Goal: Task Accomplishment & Management: Manage account settings

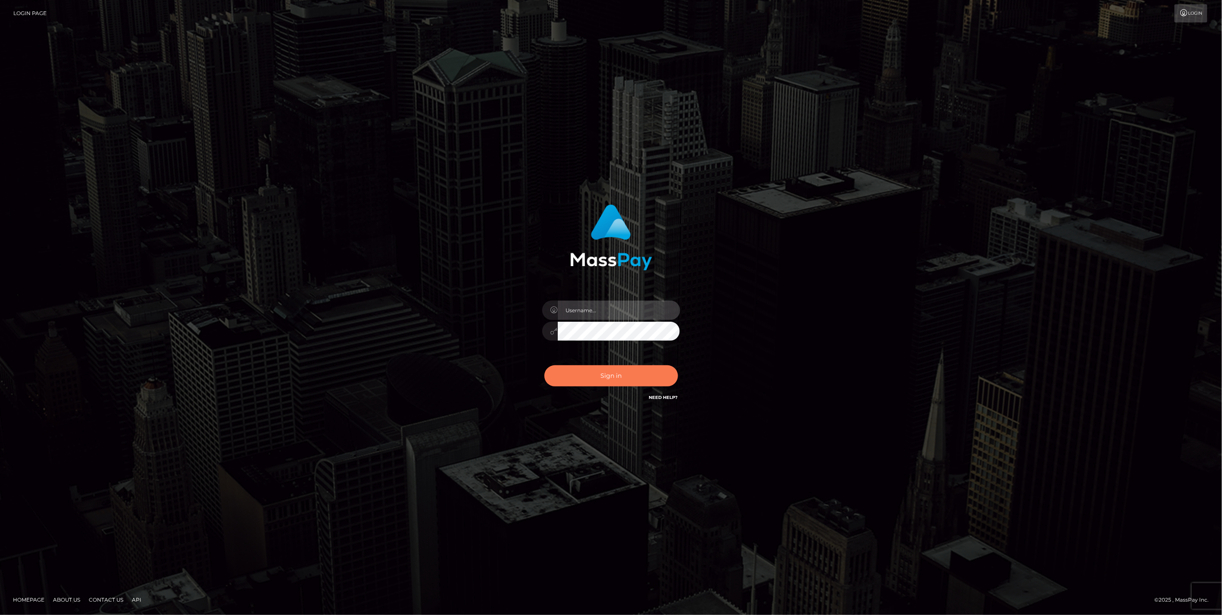
type input "jlo"
click at [628, 377] on button "Sign in" at bounding box center [612, 375] width 134 height 21
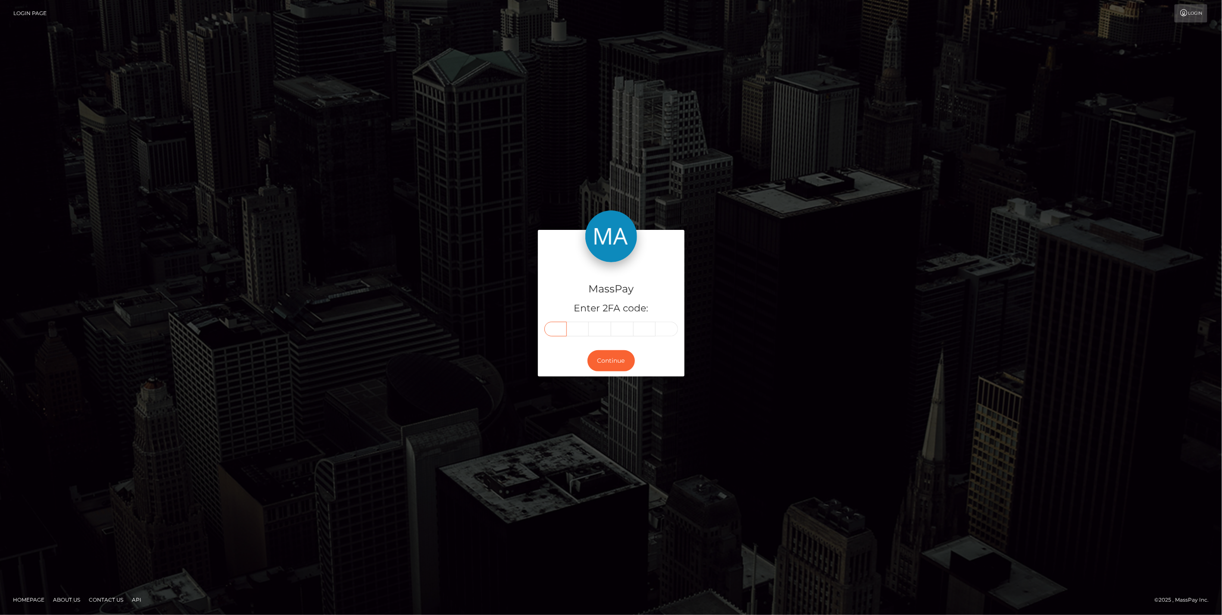
paste input "7"
type input "7"
type input "0"
type input "5"
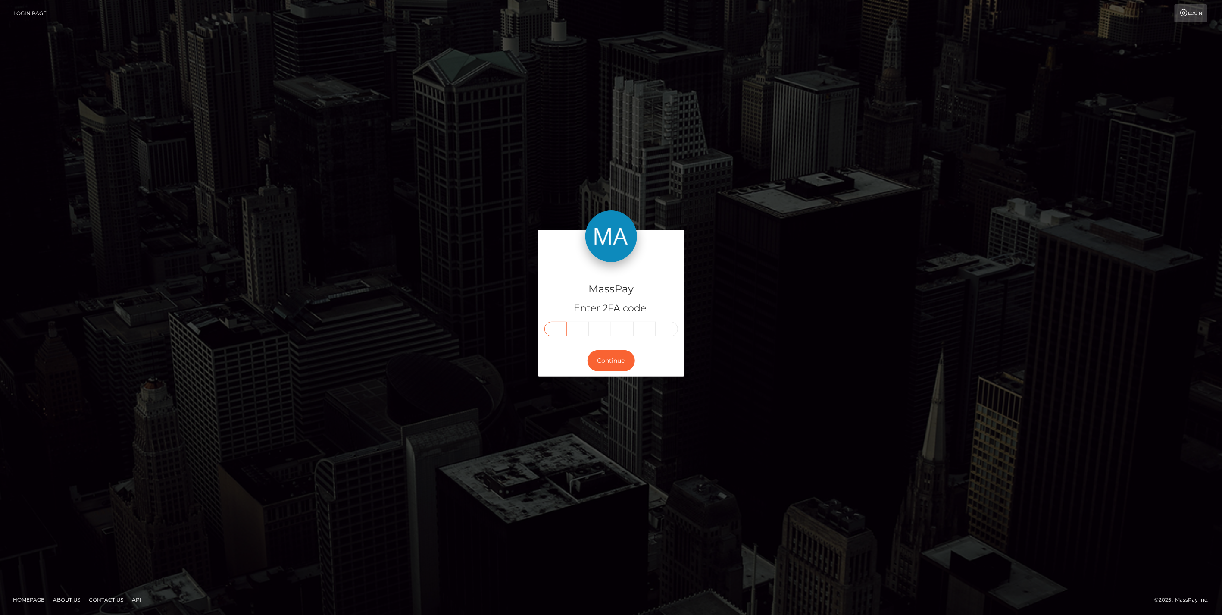
type input "9"
type input "1"
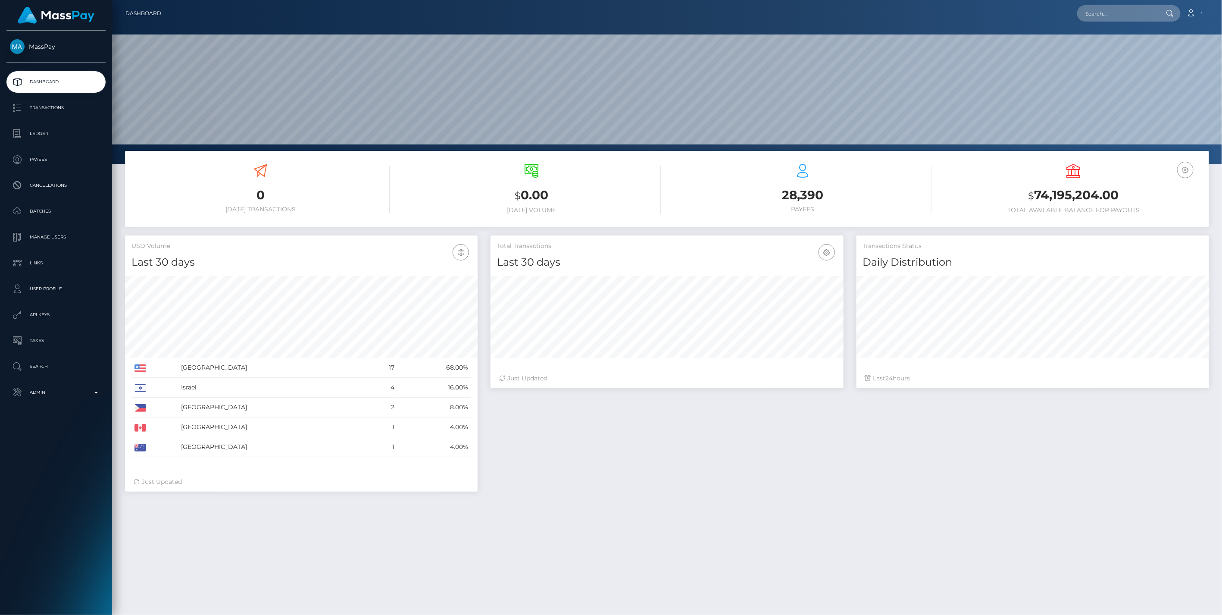
scroll to position [153, 352]
click at [1133, 19] on input "text" at bounding box center [1117, 13] width 81 height 16
paste input "5dde0585-816b-11f0-8023-0266f44cc279"
type input "5dde0585-816b-11f0-8023-0266f44cc279"
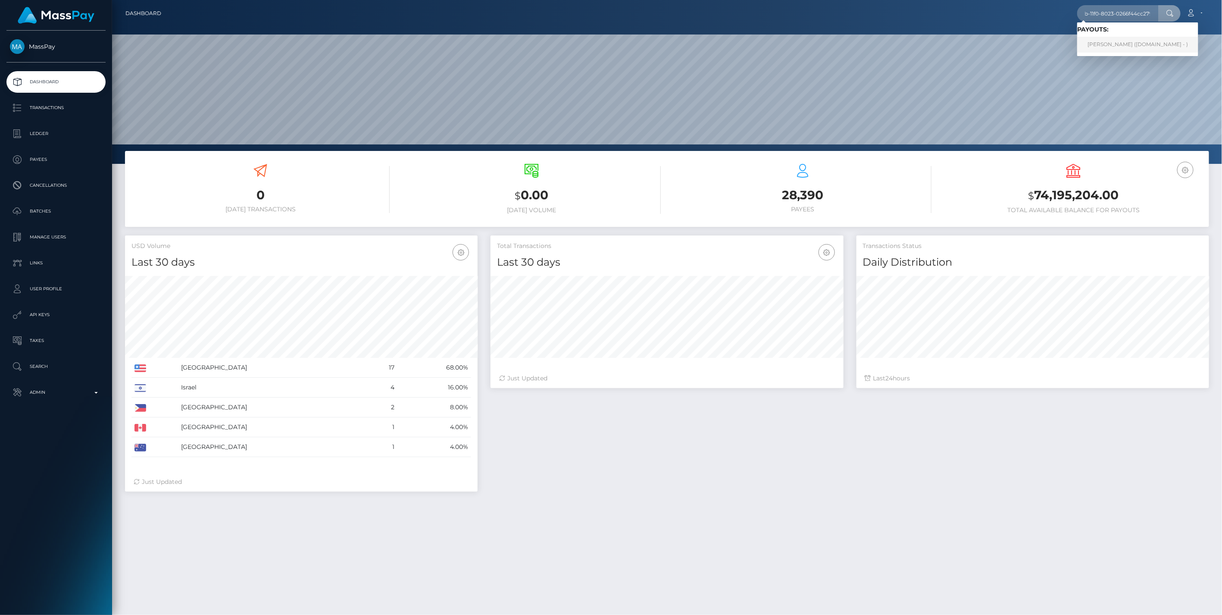
click at [1123, 43] on link "VIKTORIJA VLAJ (Unlockt.me - )" at bounding box center [1137, 45] width 121 height 16
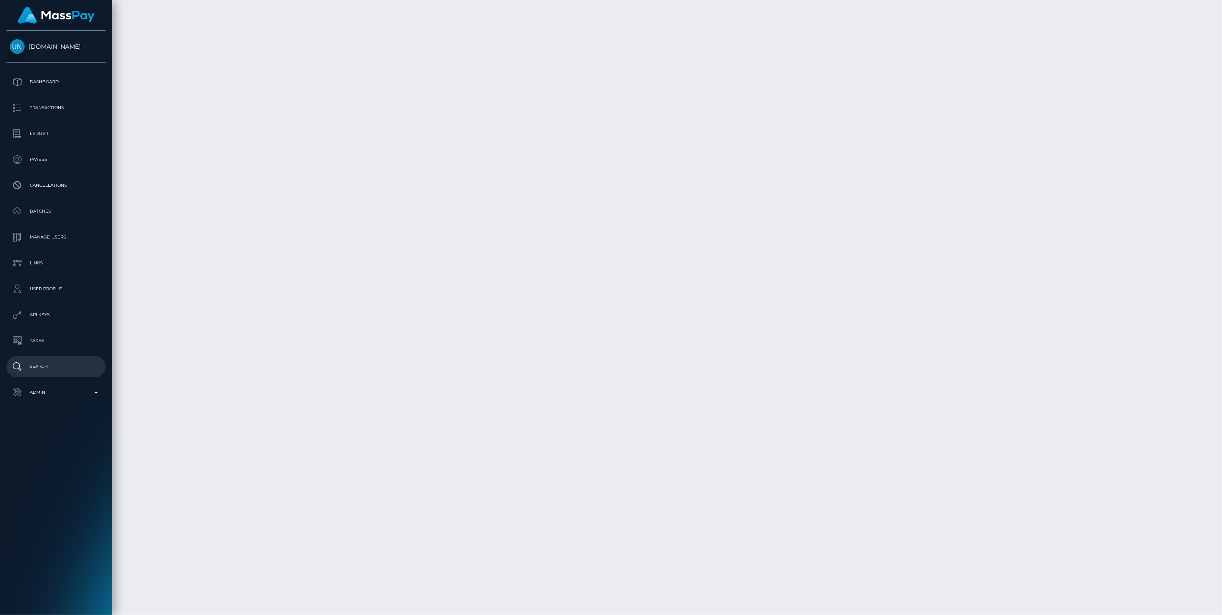
scroll to position [103, 352]
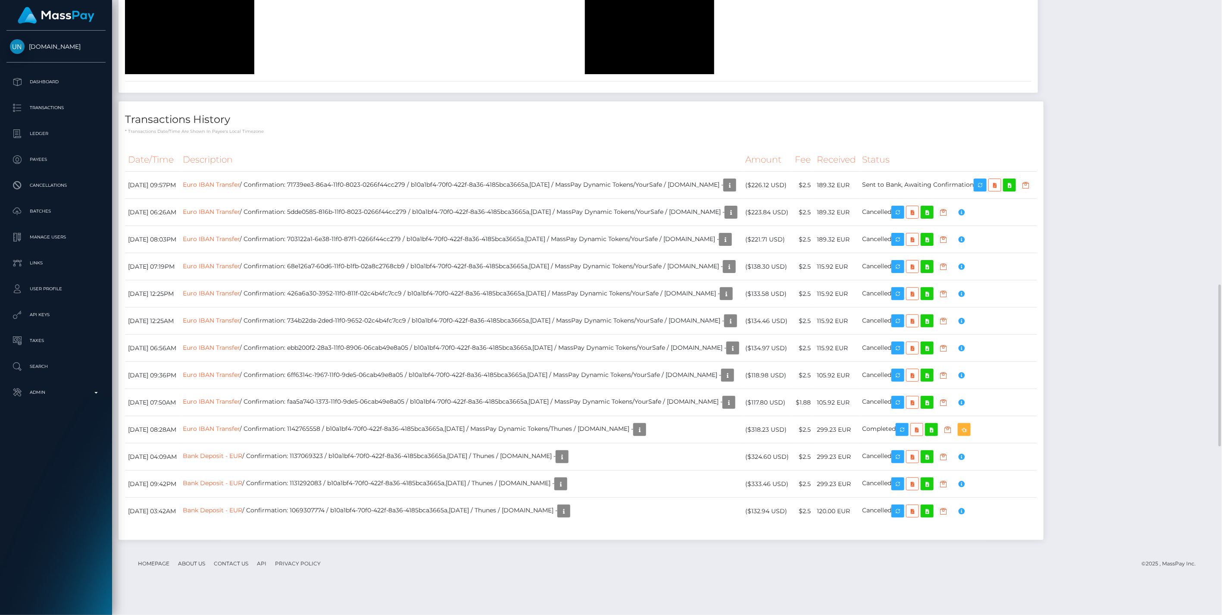
scroll to position [0, 0]
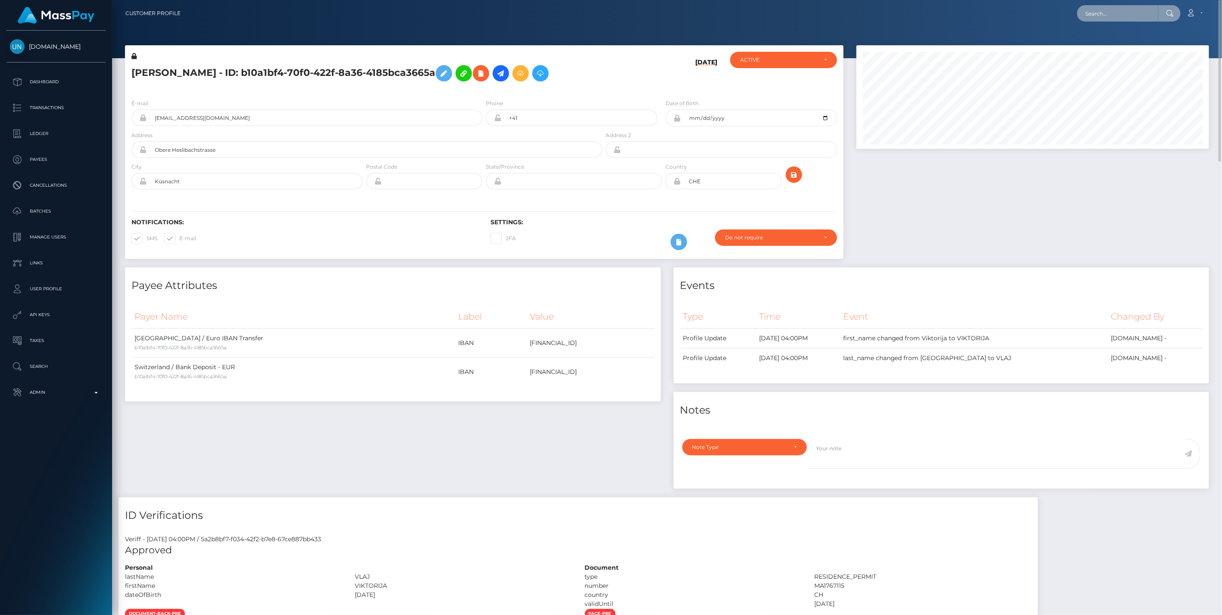
click at [1117, 12] on input "text" at bounding box center [1117, 13] width 81 height 16
paste input "5d35141b-6433-11f0-b1fb-02a8c2768cb9"
type input "5d35141b-6433-11f0-b1fb-02a8c2768cb9"
click at [1137, 47] on link "MELANIE LERICHE (Unlockt.me - )" at bounding box center [1137, 45] width 121 height 16
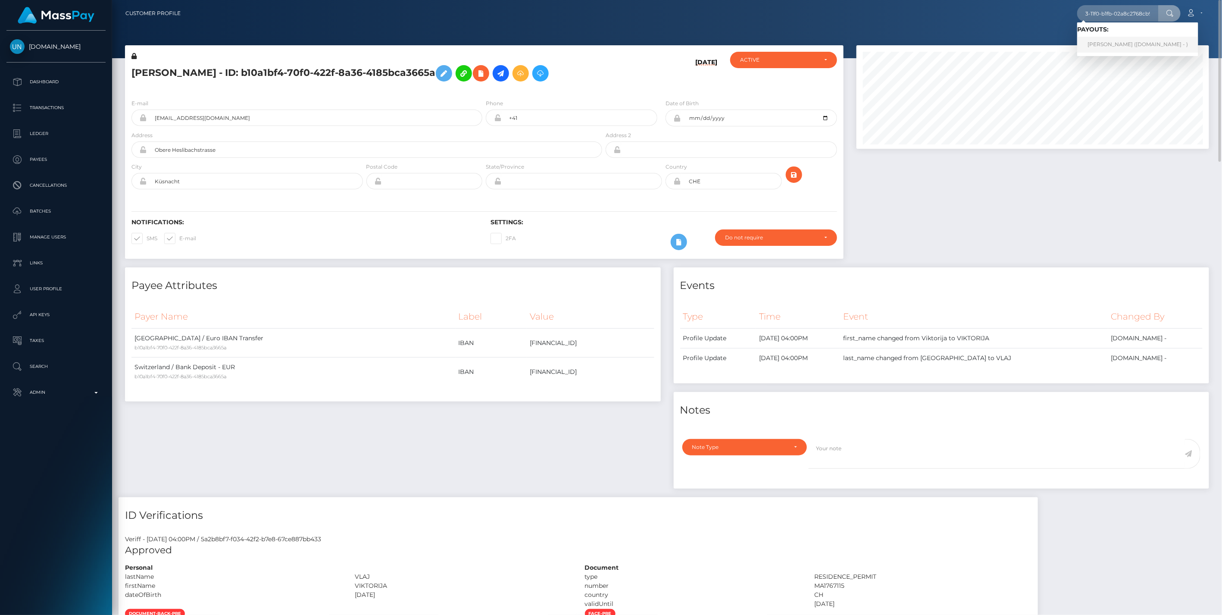
scroll to position [0, 0]
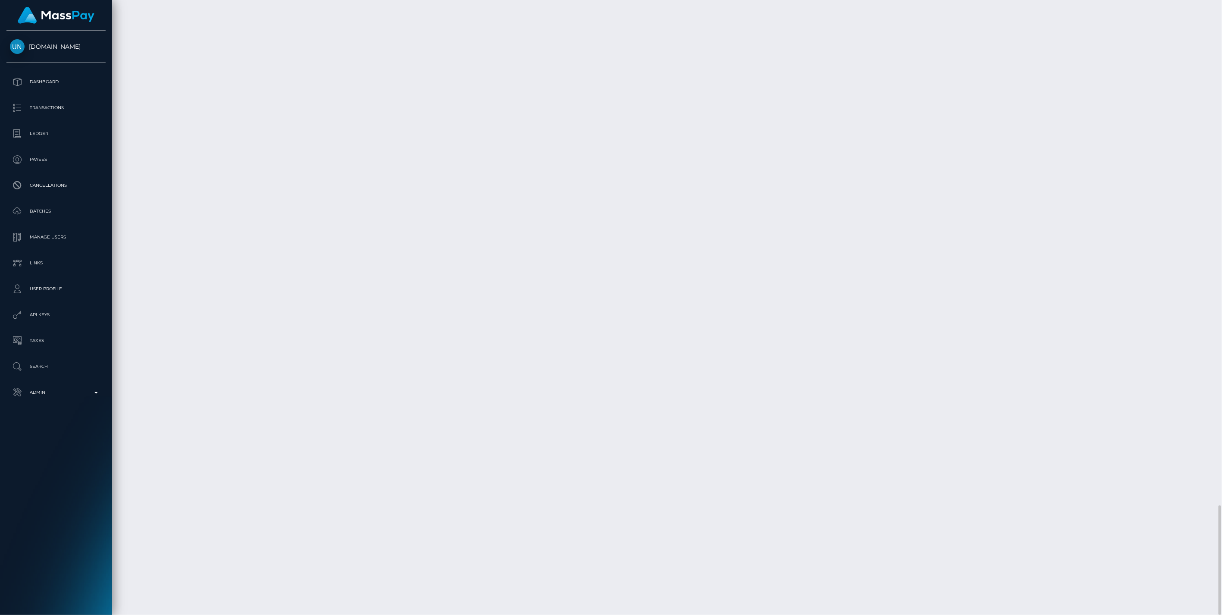
scroll to position [1877, 0]
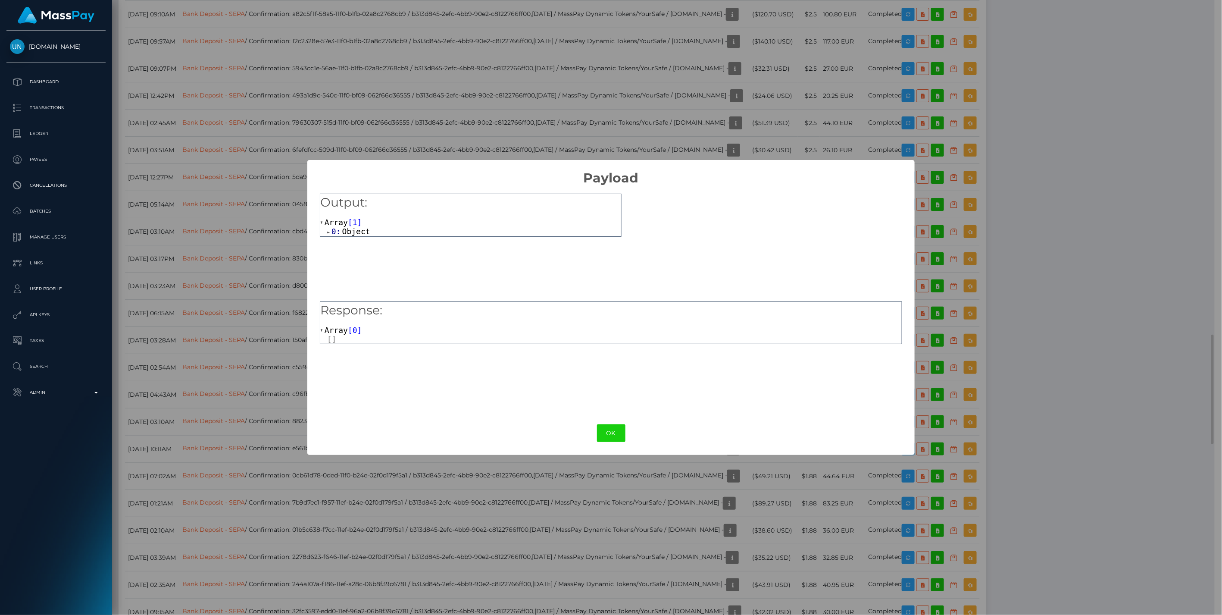
scroll to position [431029, 430781]
click at [327, 233] on span at bounding box center [329, 232] width 4 height 6
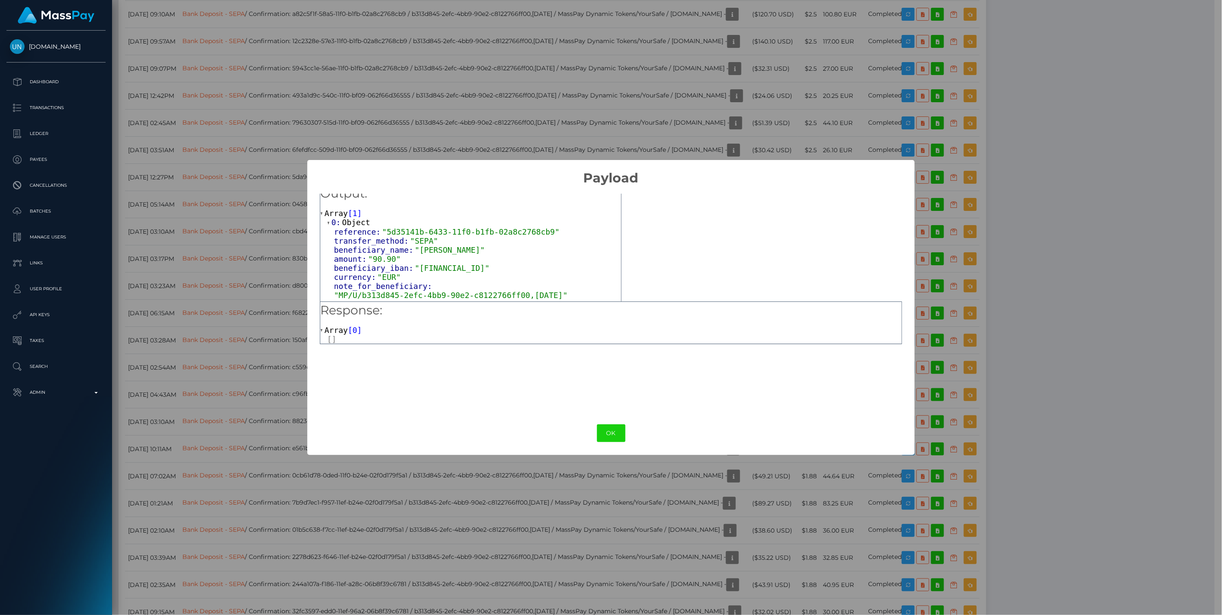
scroll to position [17, 0]
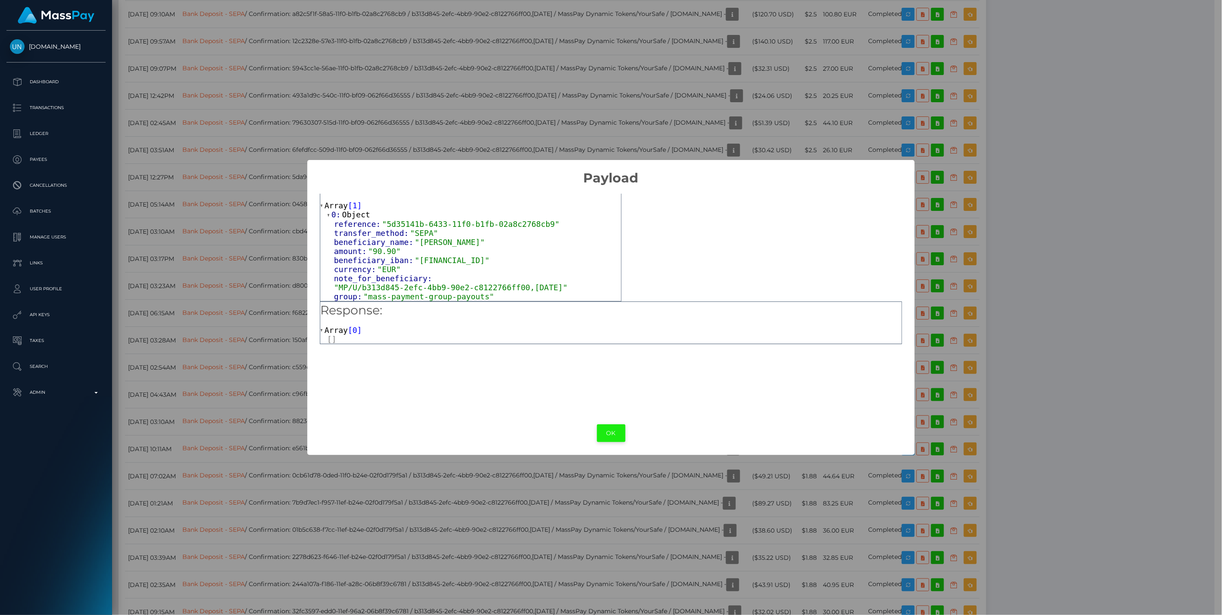
click at [607, 432] on button "OK" at bounding box center [611, 433] width 28 height 18
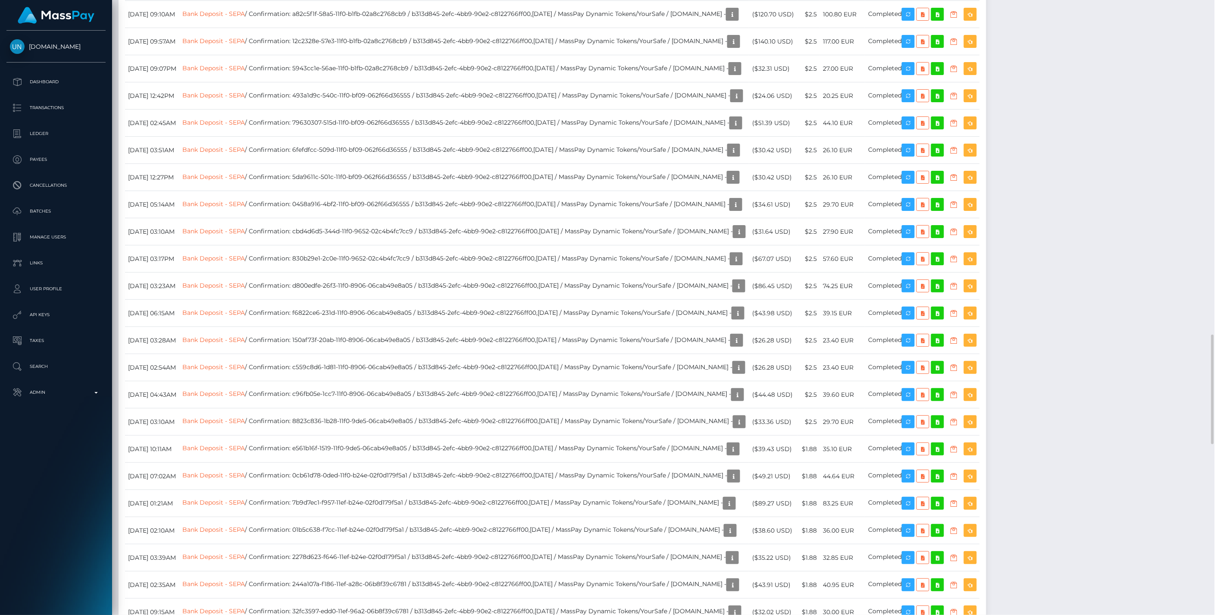
scroll to position [103, 352]
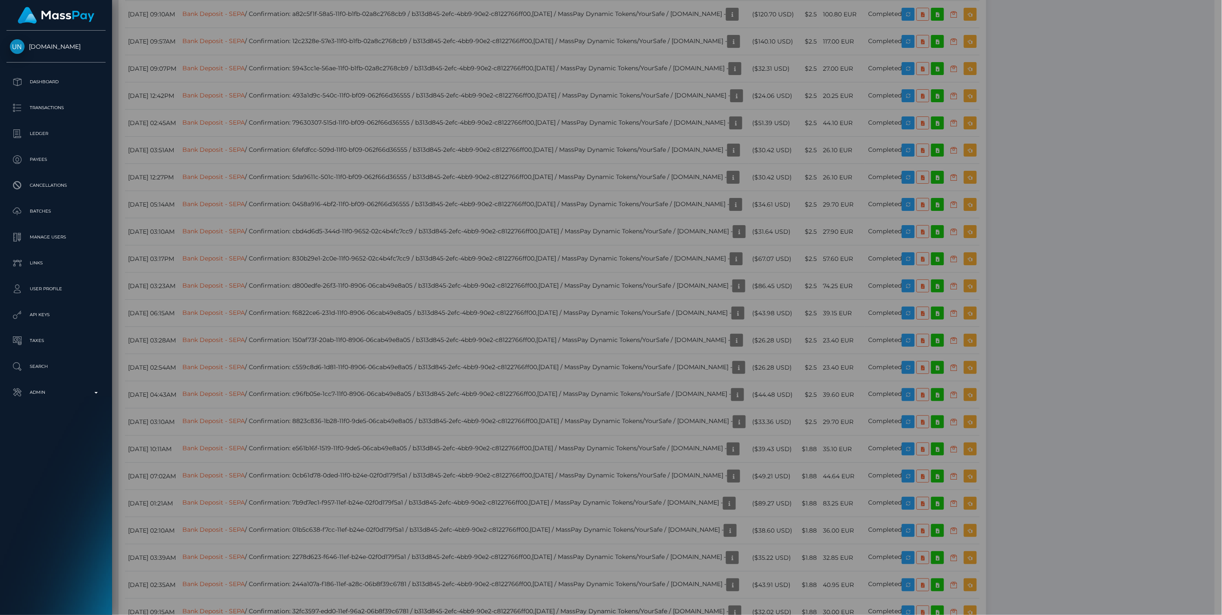
scroll to position [431029, 430781]
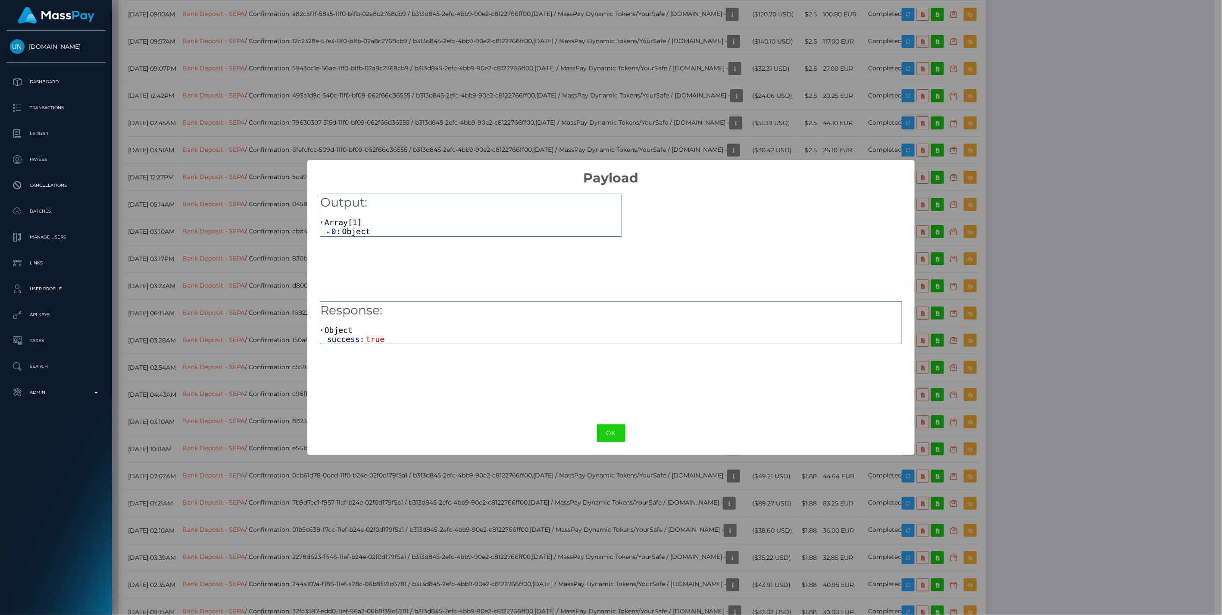
click at [330, 232] on span at bounding box center [329, 232] width 4 height 6
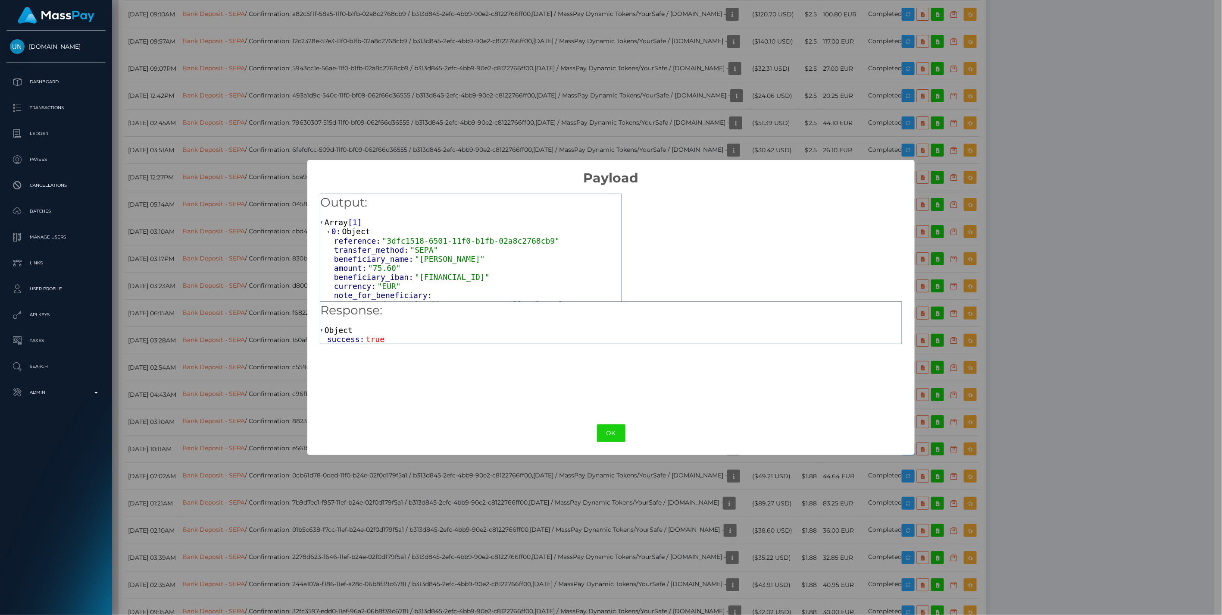
scroll to position [17, 0]
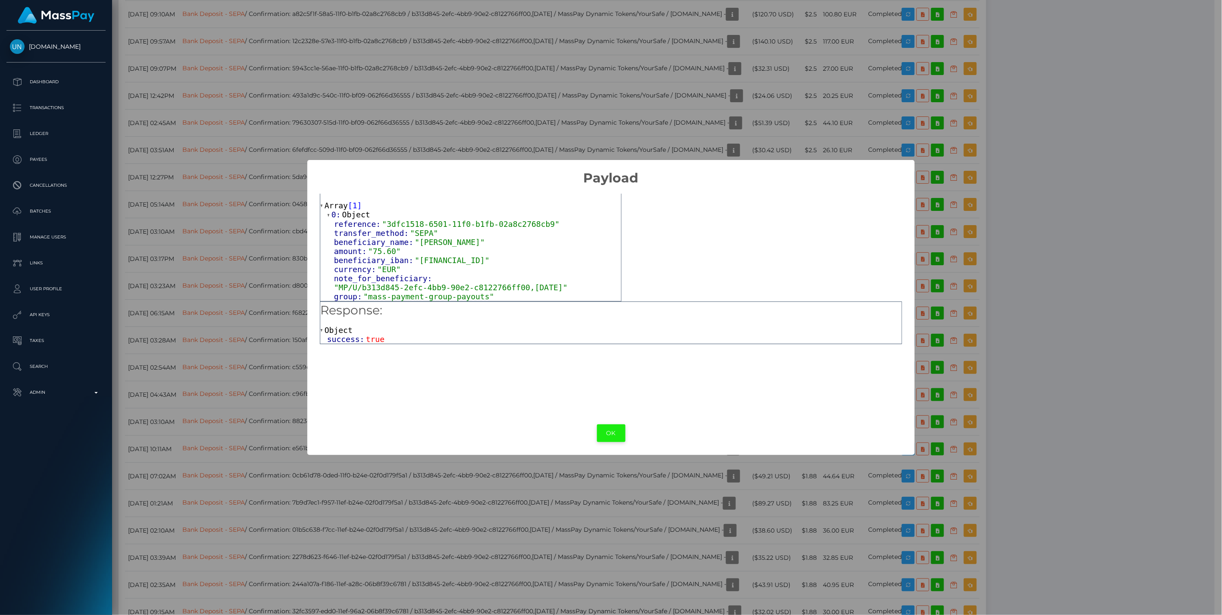
click at [609, 434] on button "OK" at bounding box center [611, 433] width 28 height 18
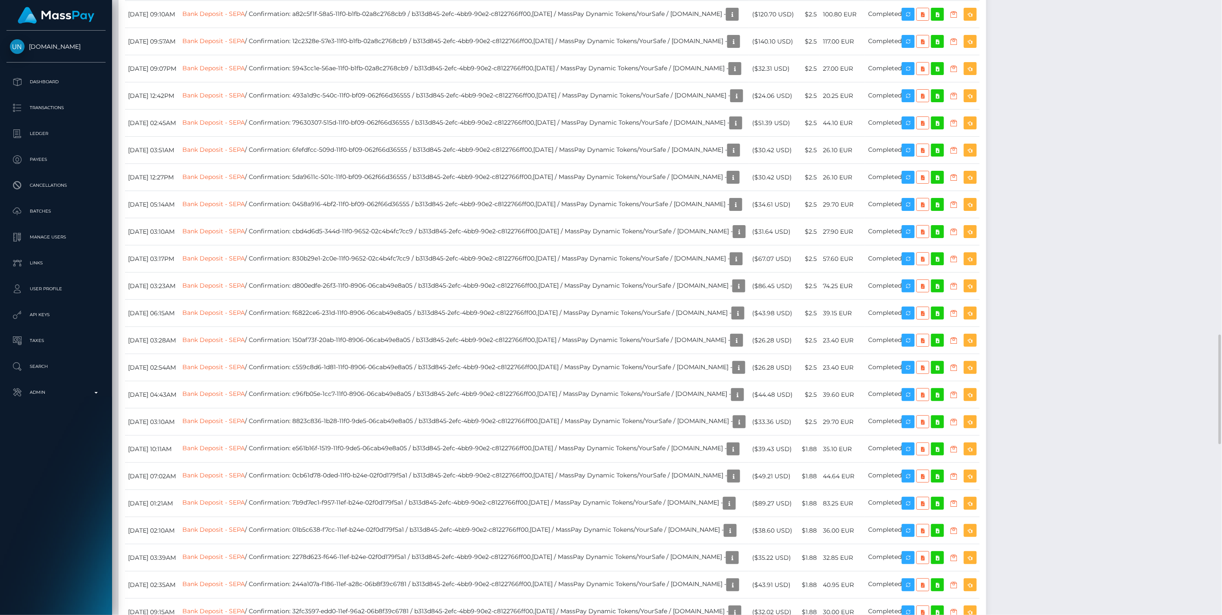
scroll to position [103, 352]
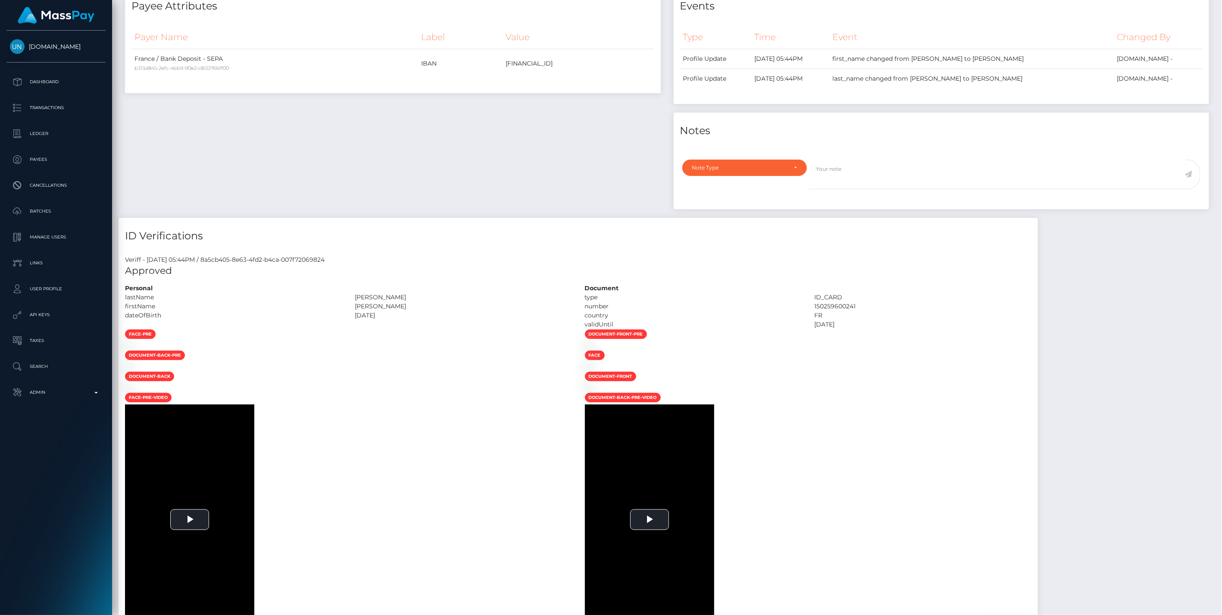
scroll to position [0, 0]
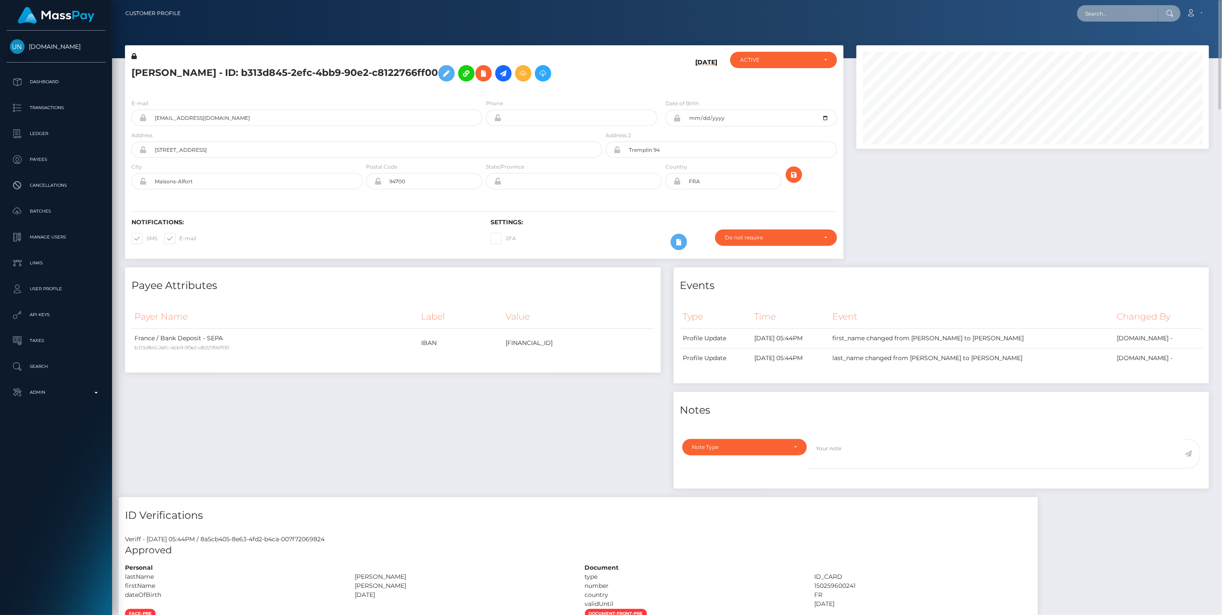
click at [1118, 19] on input "text" at bounding box center [1117, 13] width 81 height 16
paste input "Marie Mckinnon"
type input "Marie Mckinnon"
click at [1122, 44] on link "Marie Philippe Mckinnon" at bounding box center [1133, 45] width 113 height 16
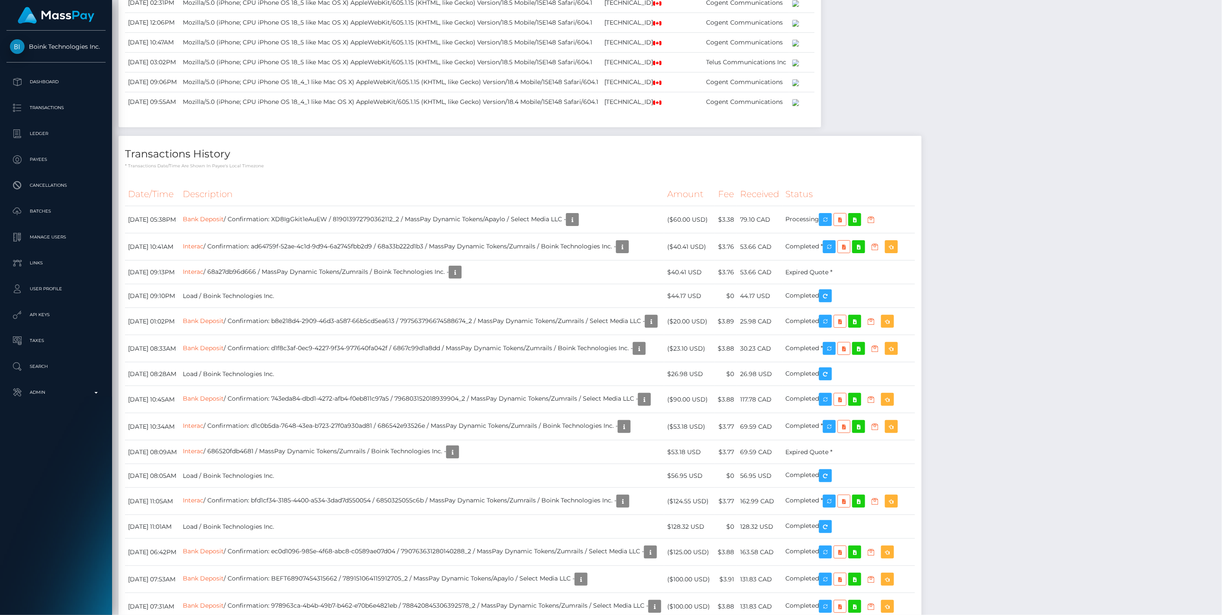
scroll to position [4154, 0]
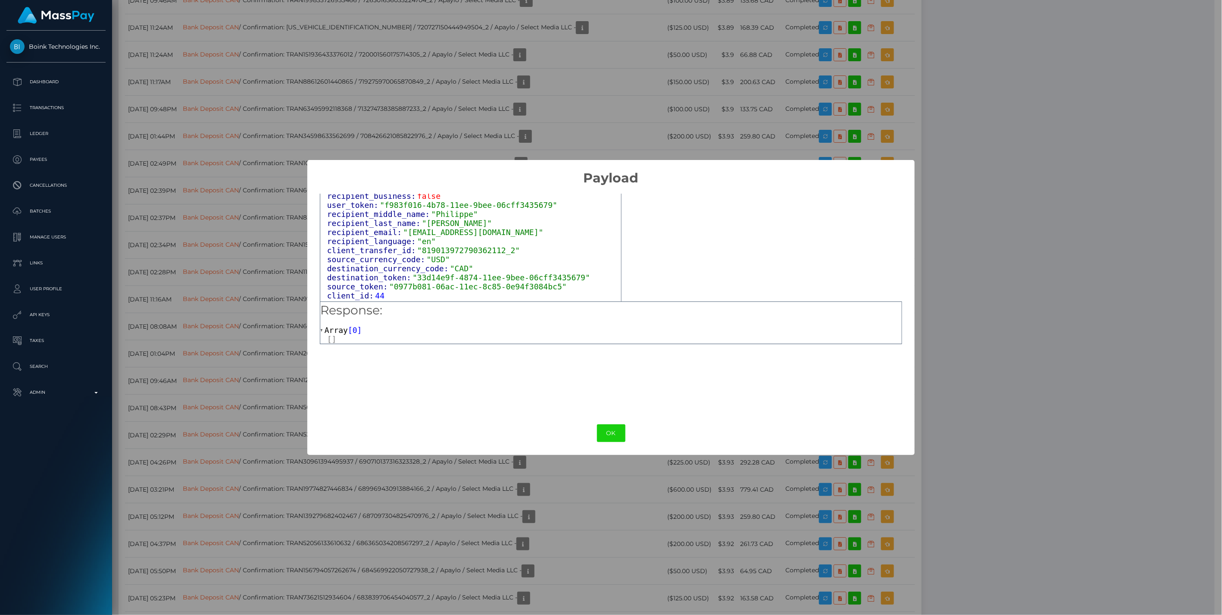
scroll to position [319, 0]
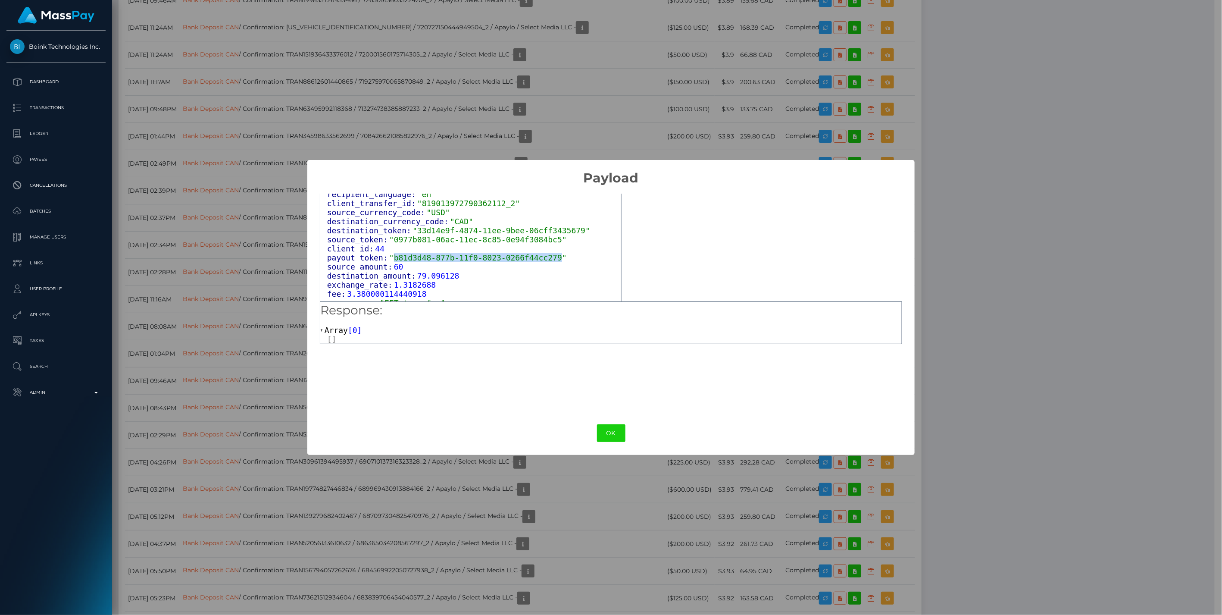
drag, startPoint x: 389, startPoint y: 260, endPoint x: 541, endPoint y: 256, distance: 151.4
click at [541, 256] on span ""b81d3d48-877b-11f0-8023-0266f44cc279"" at bounding box center [478, 257] width 178 height 9
copy span "b81d3d48-877b-11f0-8023-0266f44cc279"
click at [609, 434] on button "OK" at bounding box center [611, 433] width 28 height 18
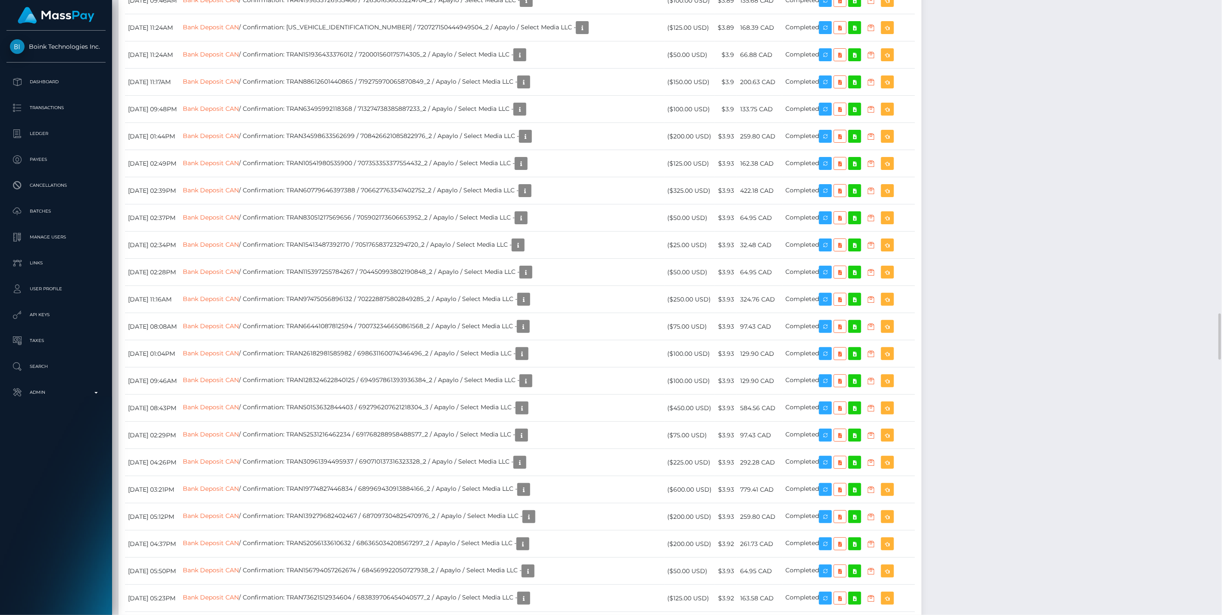
scroll to position [103, 352]
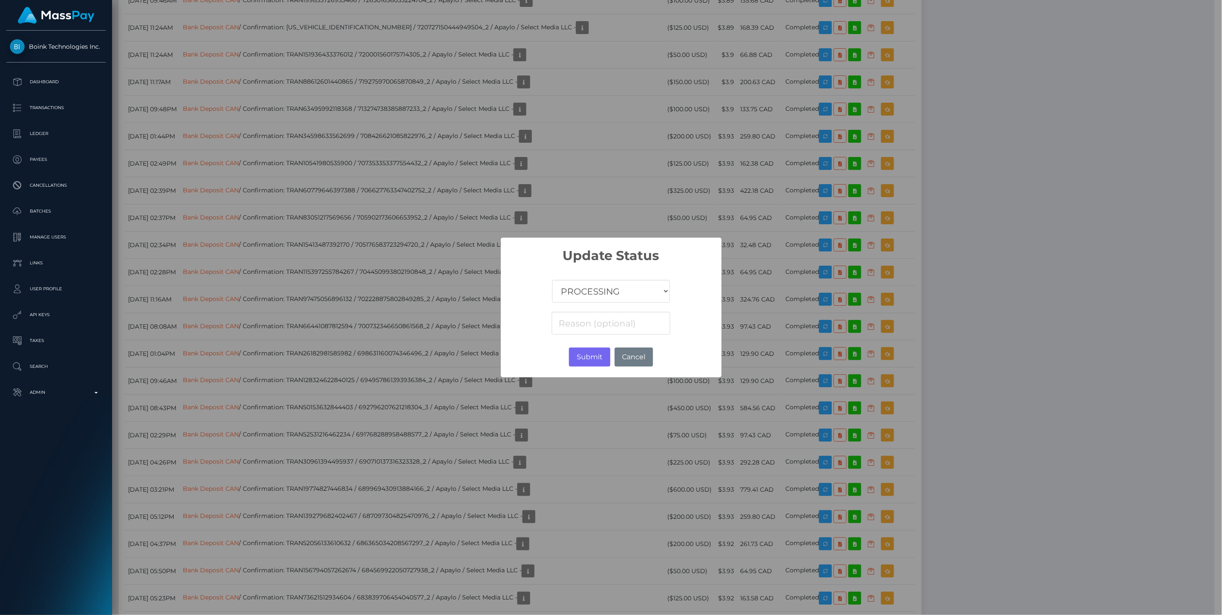
click at [649, 294] on select "COMPLETED CANCELLED READY_FOR_PICKUP PROCESSING" at bounding box center [610, 291] width 117 height 23
select select "CANCELLED"
click at [553, 280] on select "COMPLETED CANCELLED READY_FOR_PICKUP PROCESSING" at bounding box center [610, 291] width 117 height 23
click at [563, 326] on input at bounding box center [611, 323] width 118 height 23
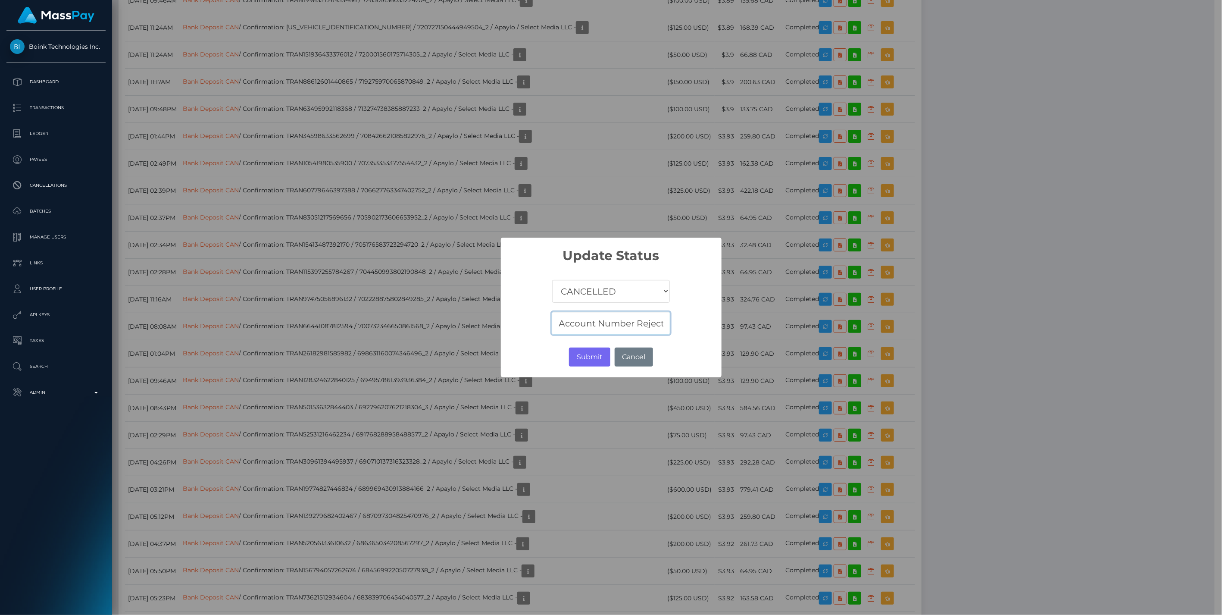
drag, startPoint x: 667, startPoint y: 324, endPoint x: 444, endPoint y: 339, distance: 223.8
click at [444, 339] on div "× Update Status COMPLETED CANCELLED READY_FOR_PICKUP PROCESSING Account Number …" at bounding box center [611, 307] width 1222 height 615
type input "Account Number Rejected"
click at [585, 356] on button "Submit" at bounding box center [589, 356] width 41 height 19
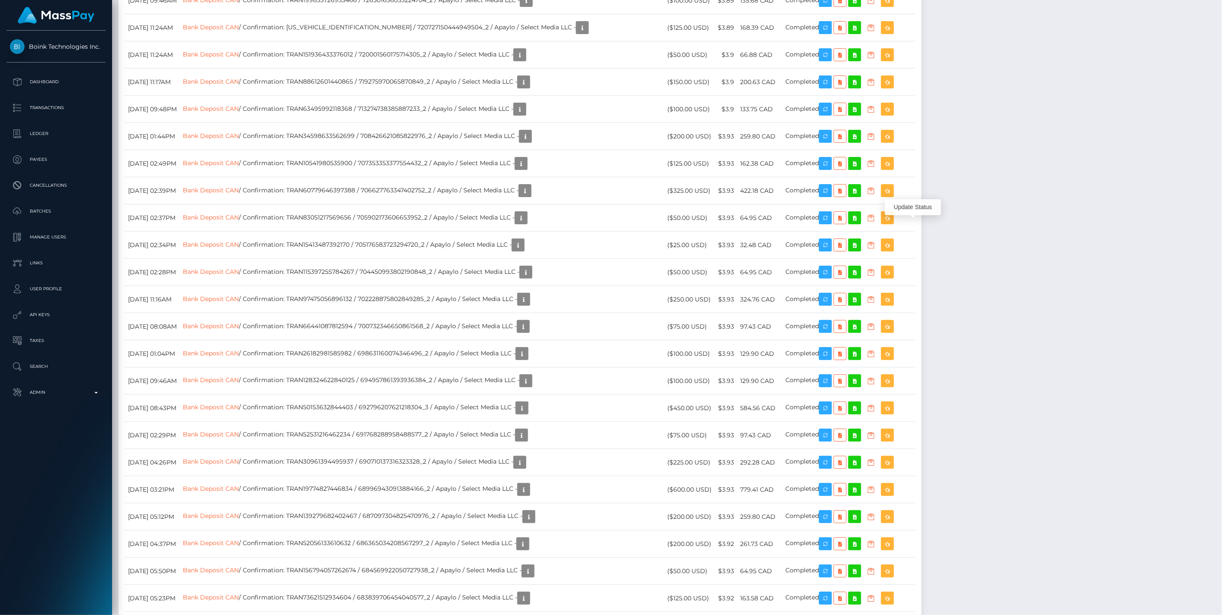
scroll to position [103, 352]
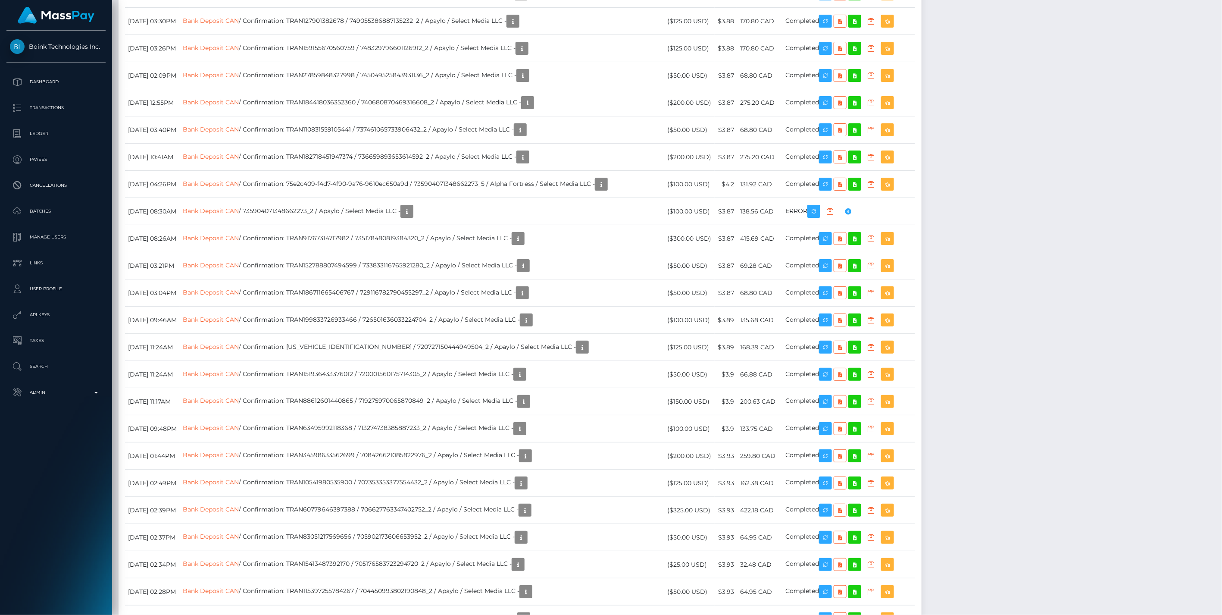
scroll to position [103, 352]
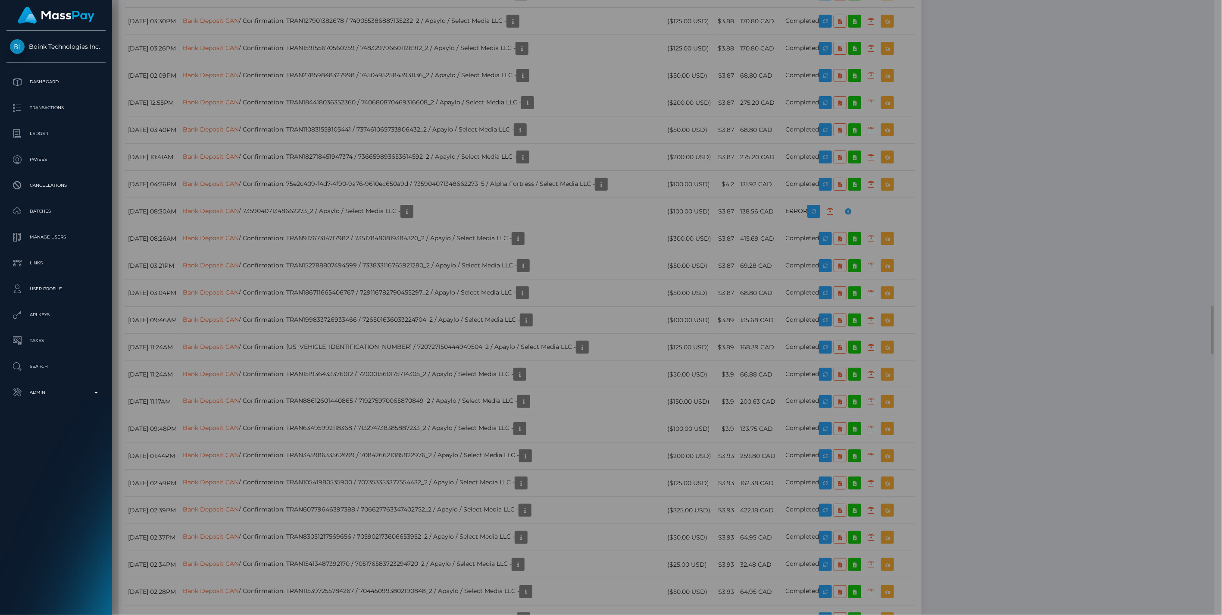
scroll to position [431029, 430781]
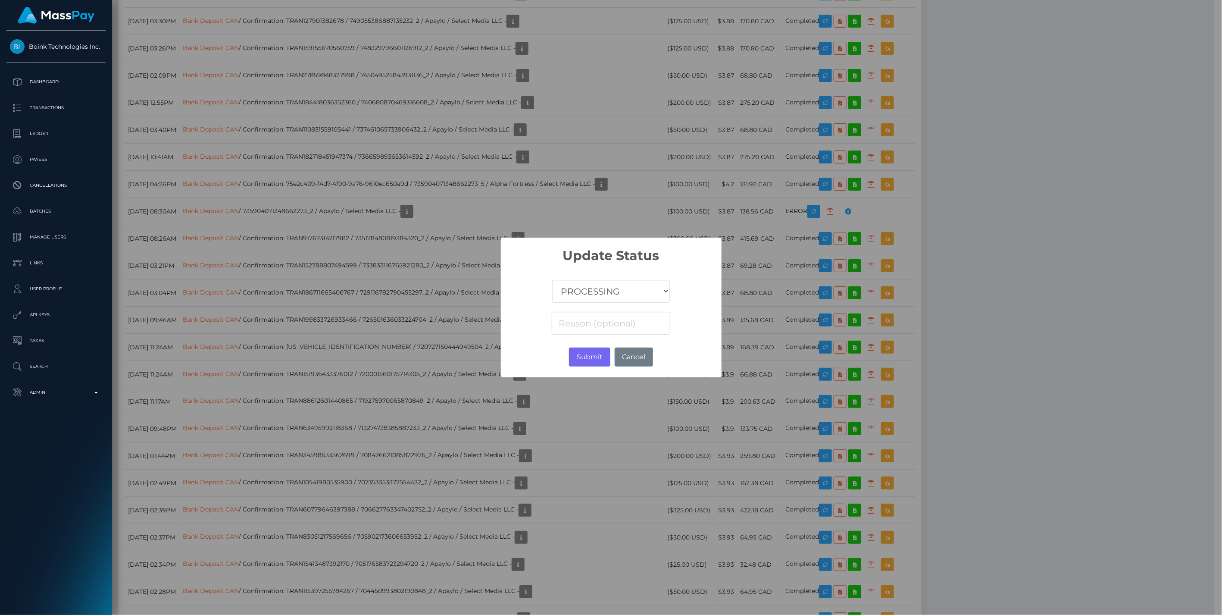
click at [610, 300] on select "COMPLETED CANCELLED READY_FOR_PICKUP PROCESSING" at bounding box center [610, 291] width 117 height 23
select select "CANCELLED"
click at [553, 280] on select "COMPLETED CANCELLED READY_FOR_PICKUP PROCESSING" at bounding box center [610, 291] width 117 height 23
click at [593, 324] on input at bounding box center [611, 323] width 118 height 23
paste input "Destiny Hull"
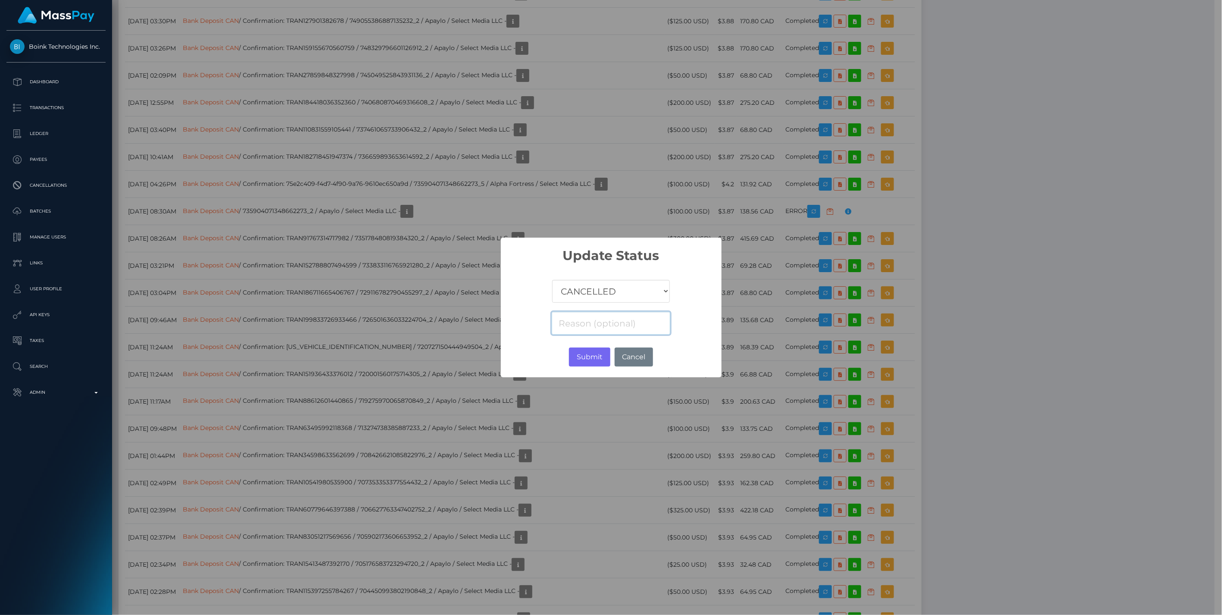
type input "Destiny Hull"
drag, startPoint x: 627, startPoint y: 321, endPoint x: 463, endPoint y: 330, distance: 164.1
click at [463, 330] on div "× Update Status COMPLETED CANCELLED READY_FOR_PICKUP PROCESSING Destiny Hull Su…" at bounding box center [611, 307] width 1222 height 615
type input "Account Number Rejected"
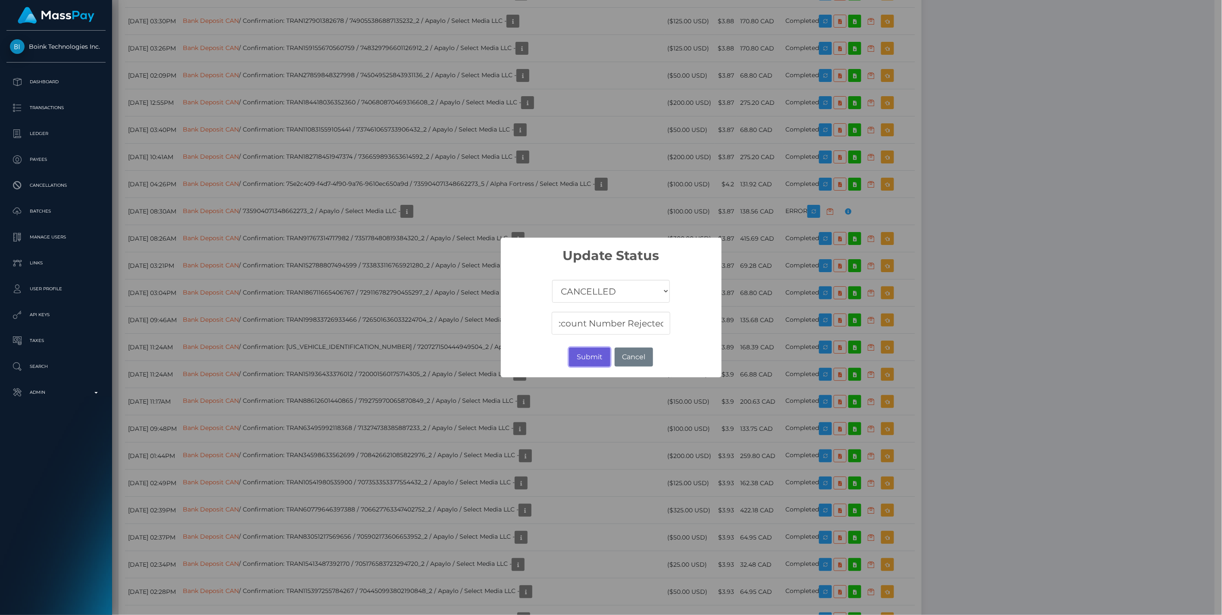
scroll to position [0, 0]
click at [594, 355] on button "Submit" at bounding box center [589, 356] width 41 height 19
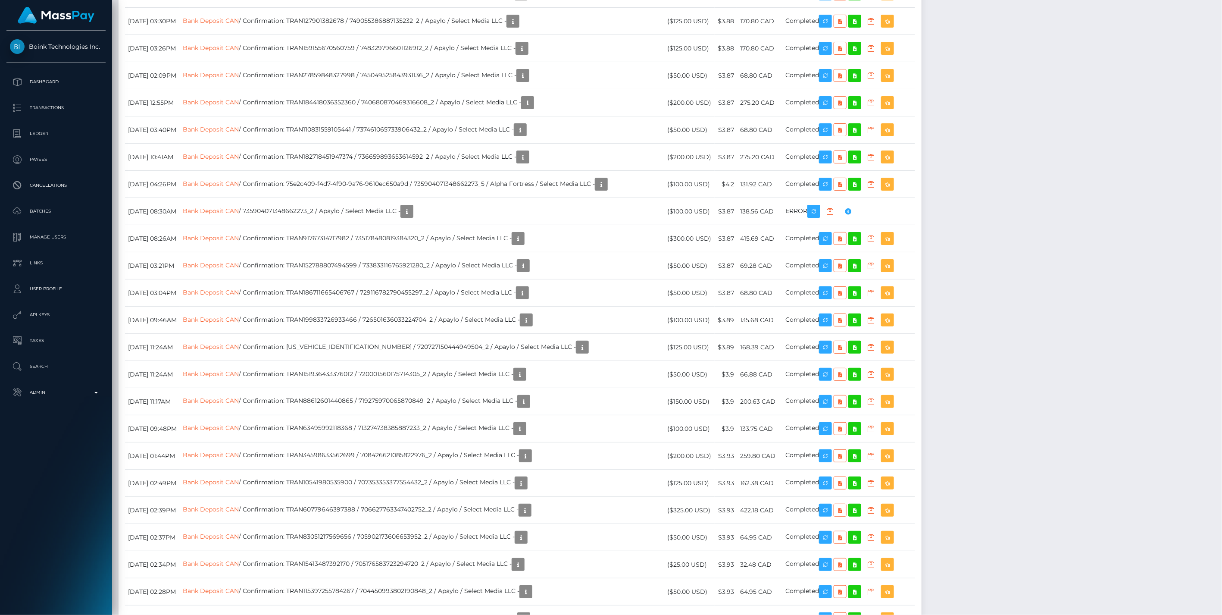
scroll to position [103, 352]
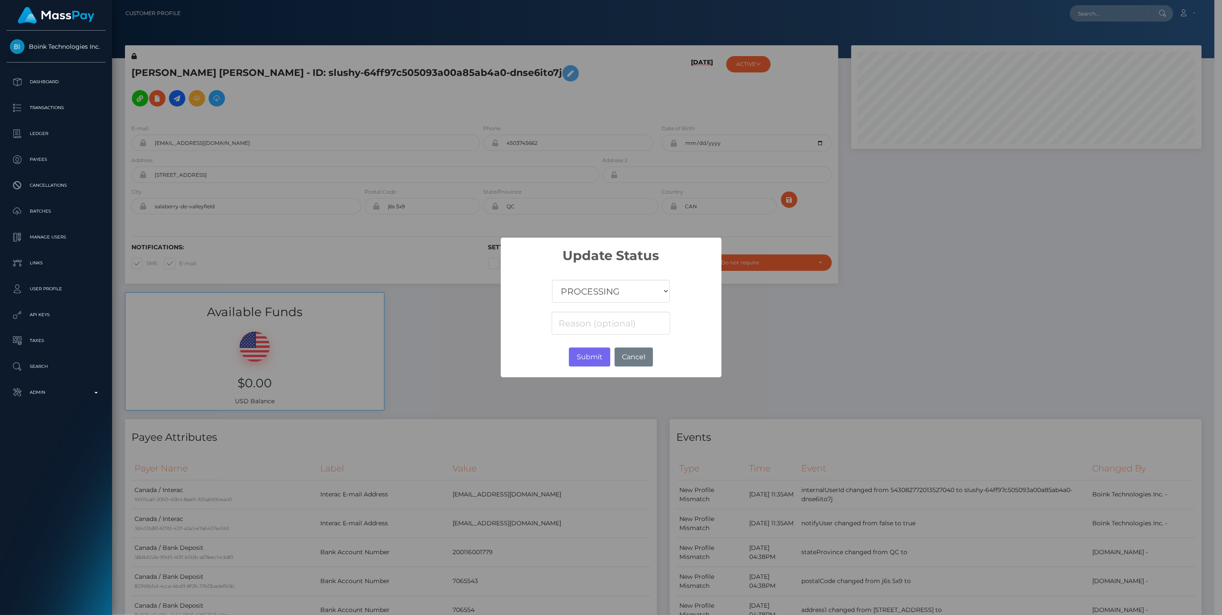
scroll to position [103, 350]
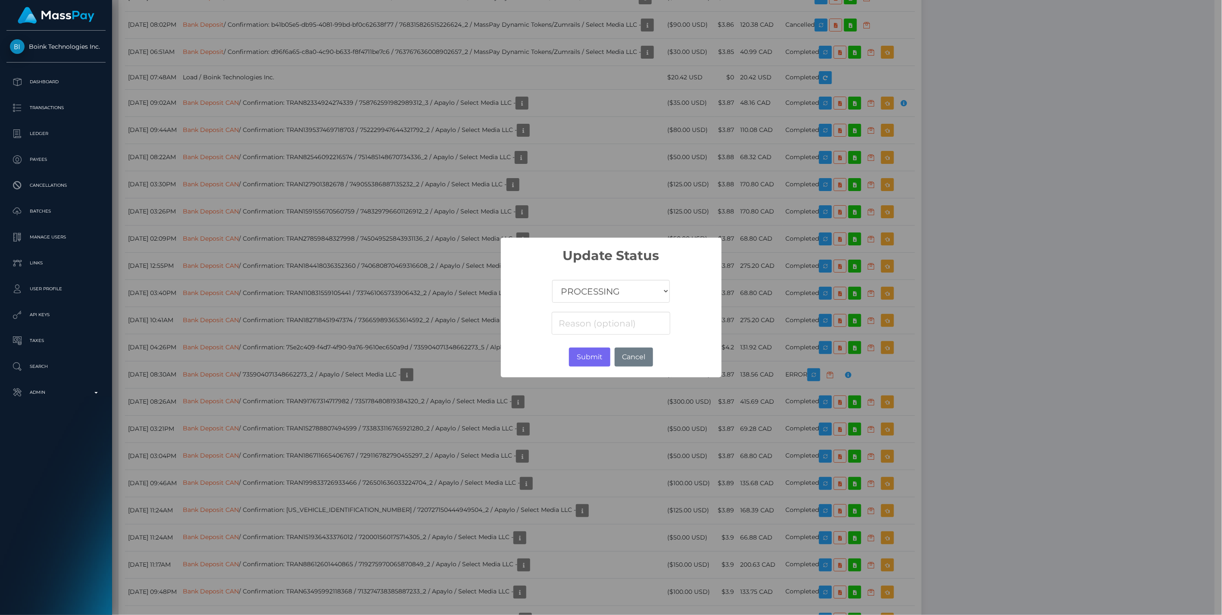
select select "CANCELLED"
click at [553, 280] on select "COMPLETED CANCELLED READY_FOR_PICKUP PROCESSING" at bounding box center [610, 291] width 117 height 23
click at [596, 328] on input at bounding box center [611, 323] width 118 height 23
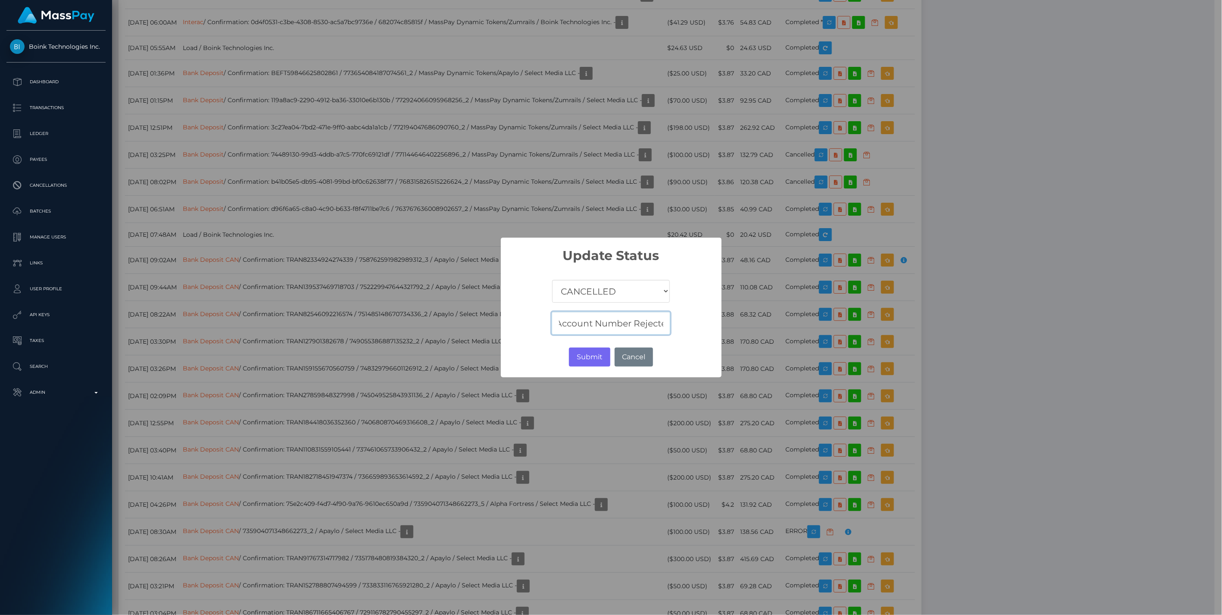
scroll to position [0, 9]
type input "Account Number Rejected"
click at [592, 356] on button "Submit" at bounding box center [589, 356] width 41 height 19
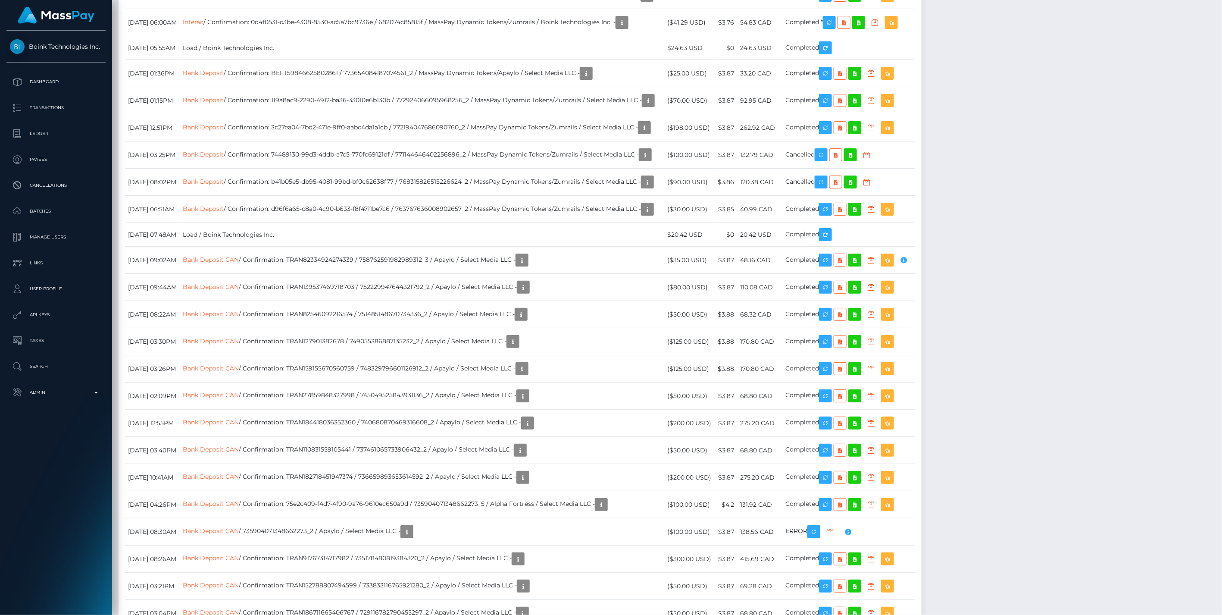
scroll to position [4072, 0]
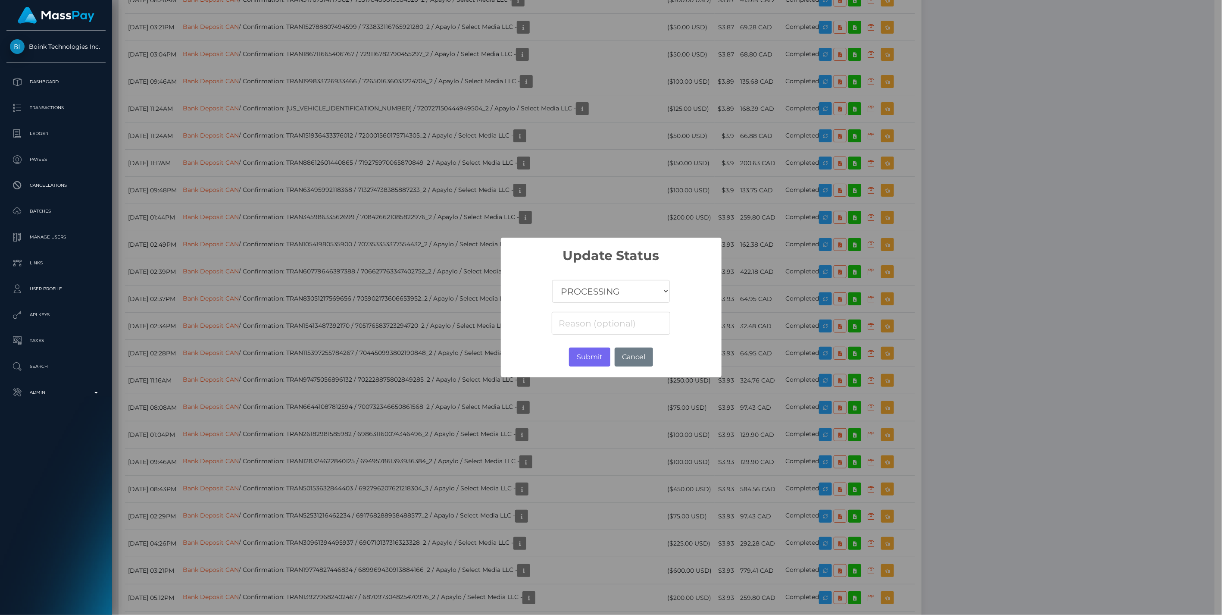
click at [624, 292] on select "COMPLETED CANCELLED READY_FOR_PICKUP PROCESSING" at bounding box center [610, 291] width 117 height 23
select select "CANCELLED"
click at [553, 280] on select "COMPLETED CANCELLED READY_FOR_PICKUP PROCESSING" at bounding box center [610, 291] width 117 height 23
click at [594, 355] on button "Submit" at bounding box center [589, 356] width 41 height 19
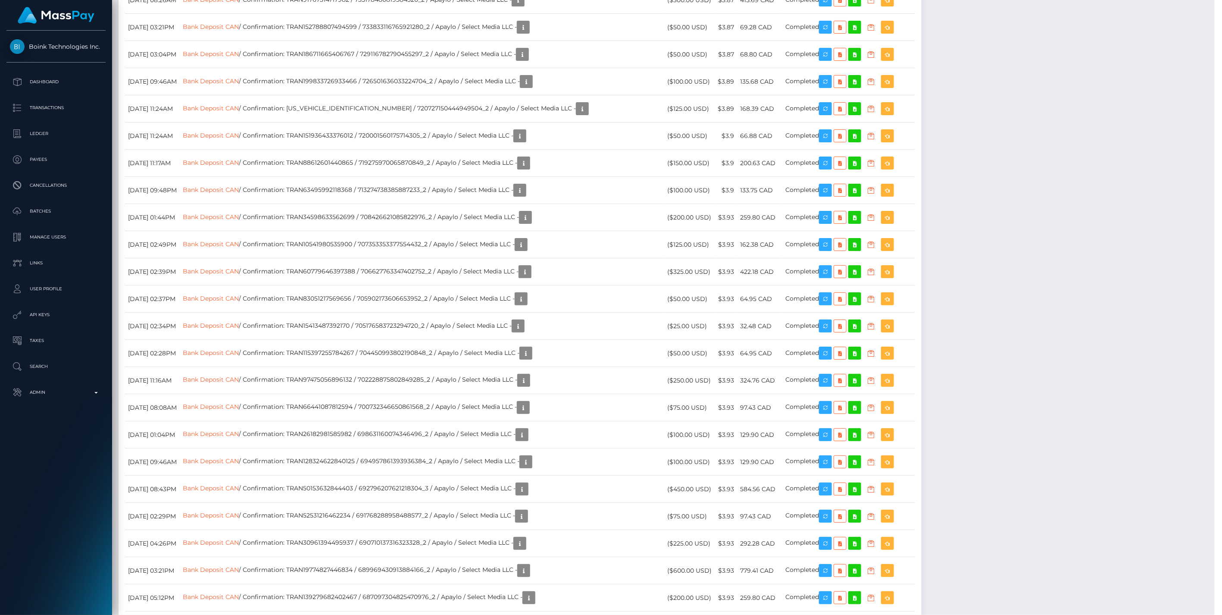
scroll to position [103, 352]
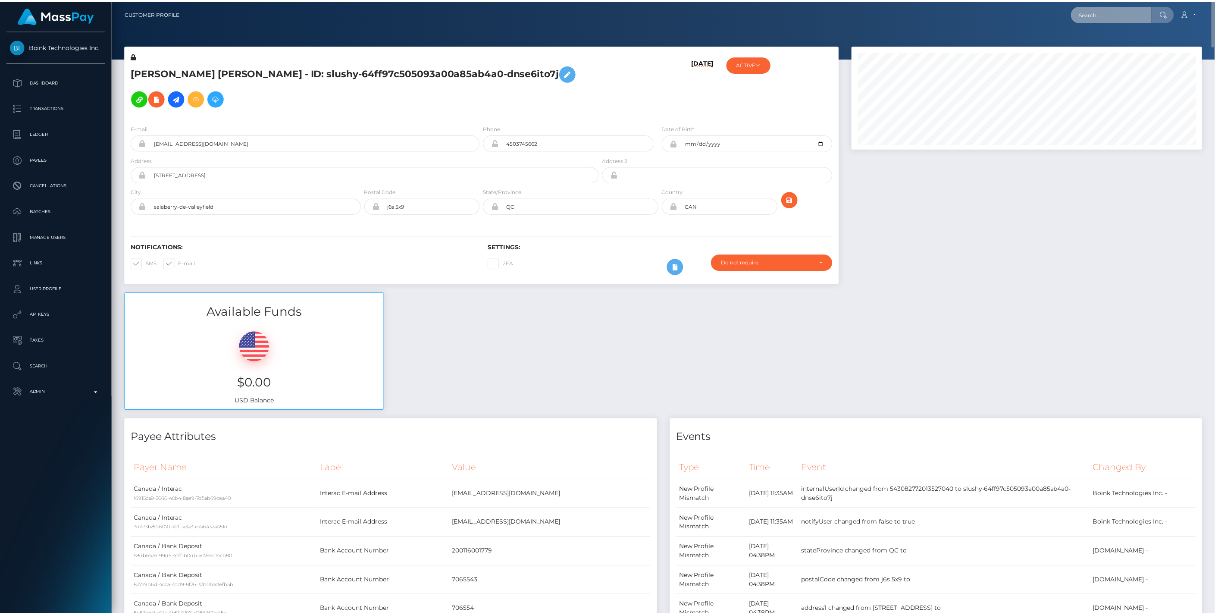
scroll to position [103, 350]
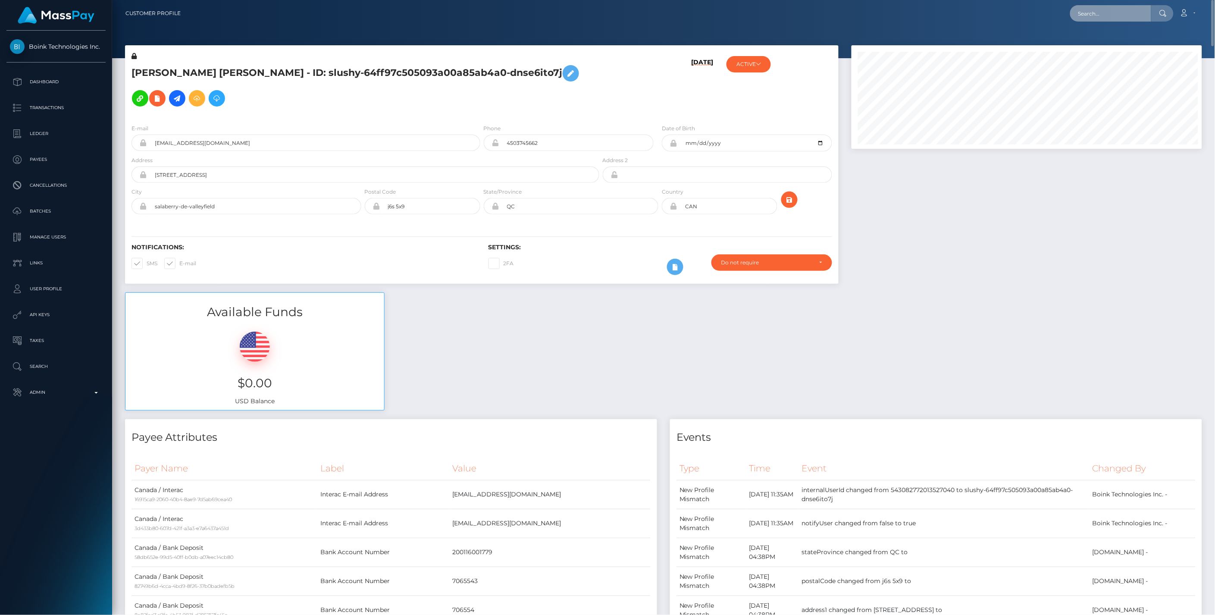
click at [1107, 11] on input "text" at bounding box center [1110, 13] width 81 height 16
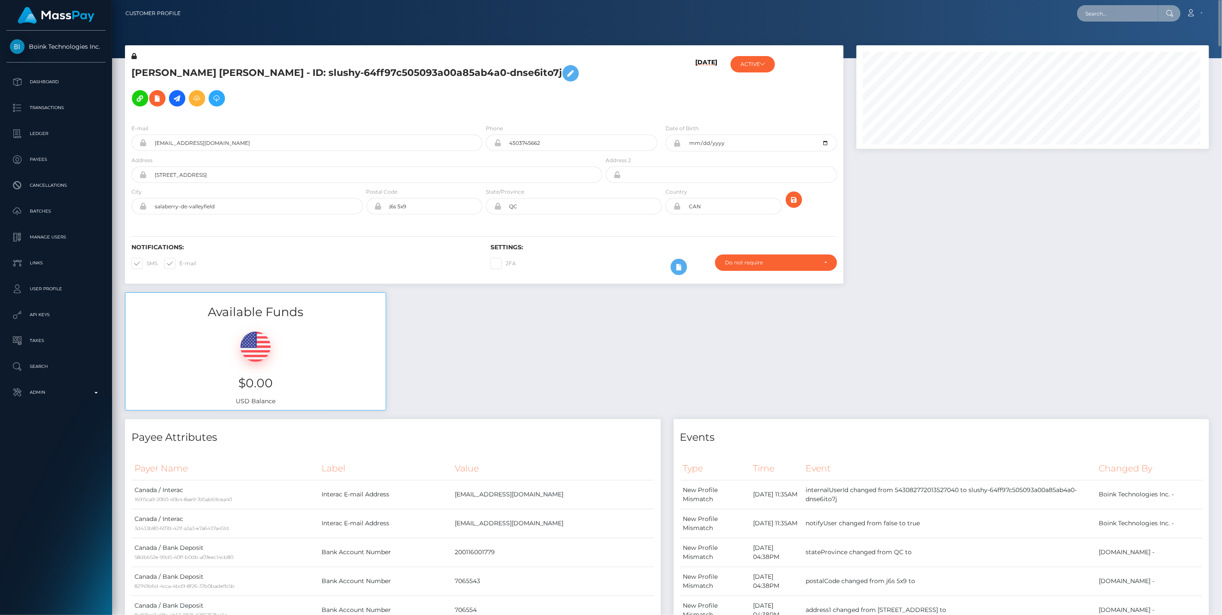
scroll to position [103, 352]
paste input "Destiny Hull"
type input "Destiny Hull"
click at [1111, 41] on link "Destiny Denise Hull" at bounding box center [1120, 45] width 87 height 16
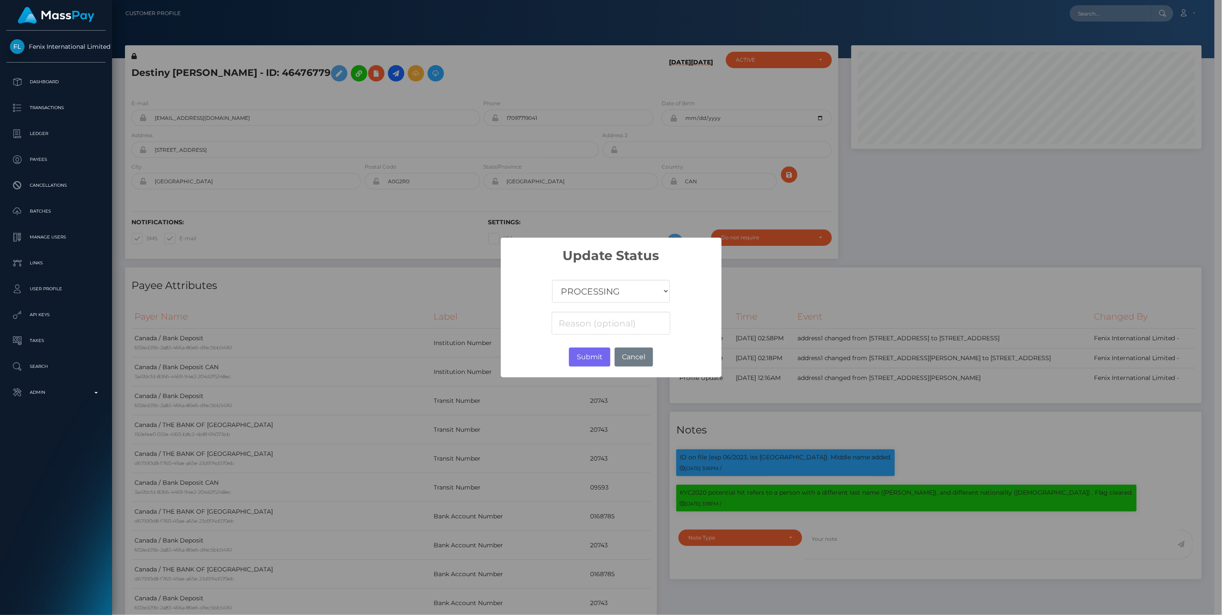
scroll to position [103, 350]
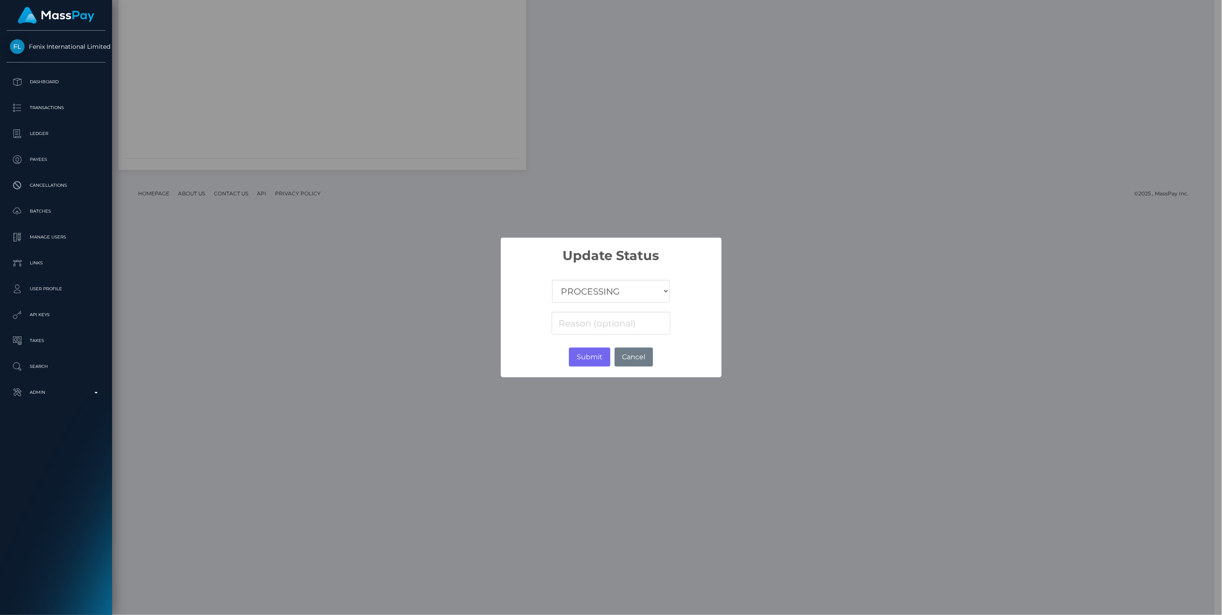
select select "CANCELLED"
click at [553, 280] on select "COMPLETED CANCELLED READY_FOR_PICKUP PROCESSING" at bounding box center [610, 291] width 117 height 23
click at [593, 357] on button "Submit" at bounding box center [589, 356] width 41 height 19
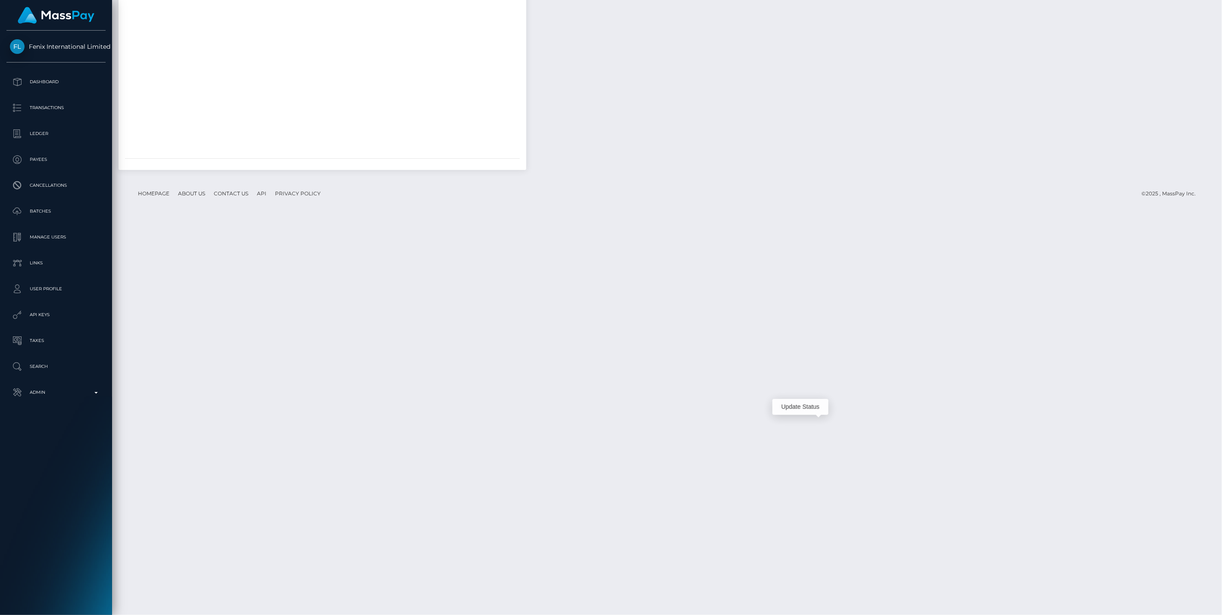
scroll to position [103, 352]
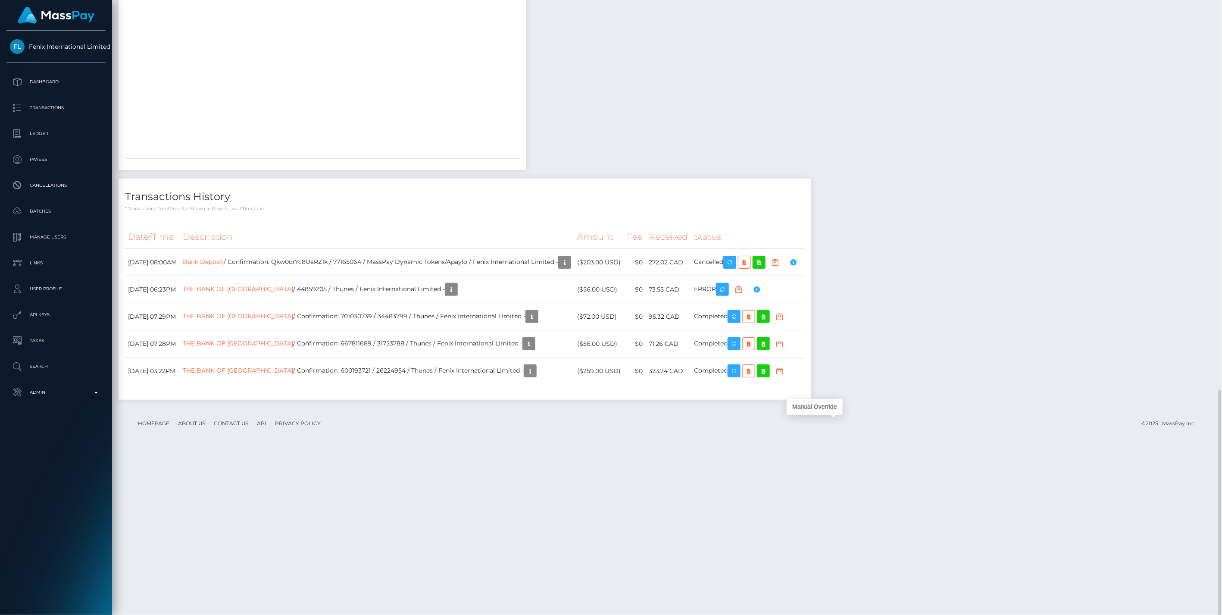
scroll to position [103, 352]
click at [224, 266] on link "Bank Deposit" at bounding box center [203, 262] width 41 height 8
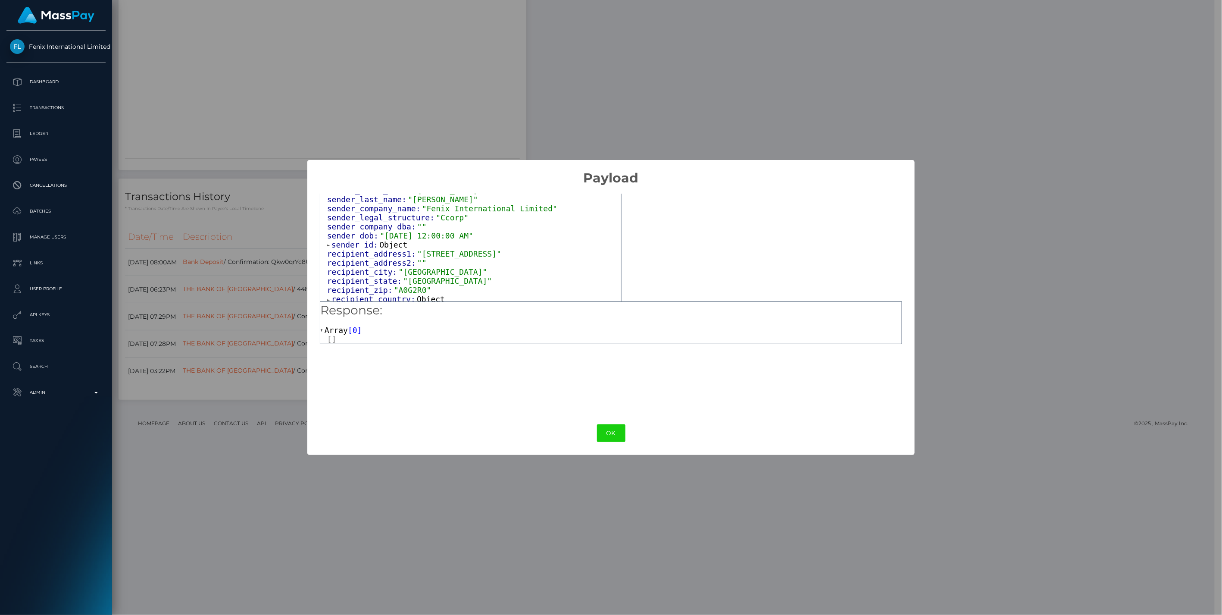
scroll to position [153, 0]
click at [622, 287] on div "Output: Object attrs: Array [ 3 ] data_attributes: Object payer_data: Object se…" at bounding box center [610, 298] width 607 height 225
click at [623, 287] on div "Output: Object attrs: Array [ 3 ] data_attributes: Object payer_data: Object se…" at bounding box center [610, 298] width 607 height 225
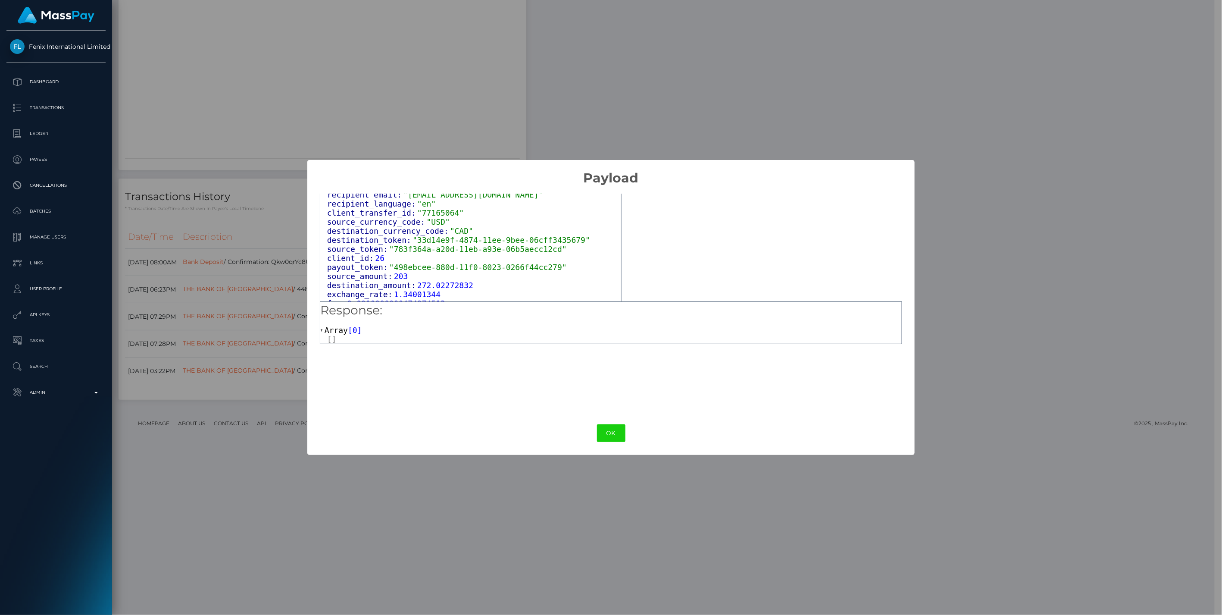
scroll to position [326, 0]
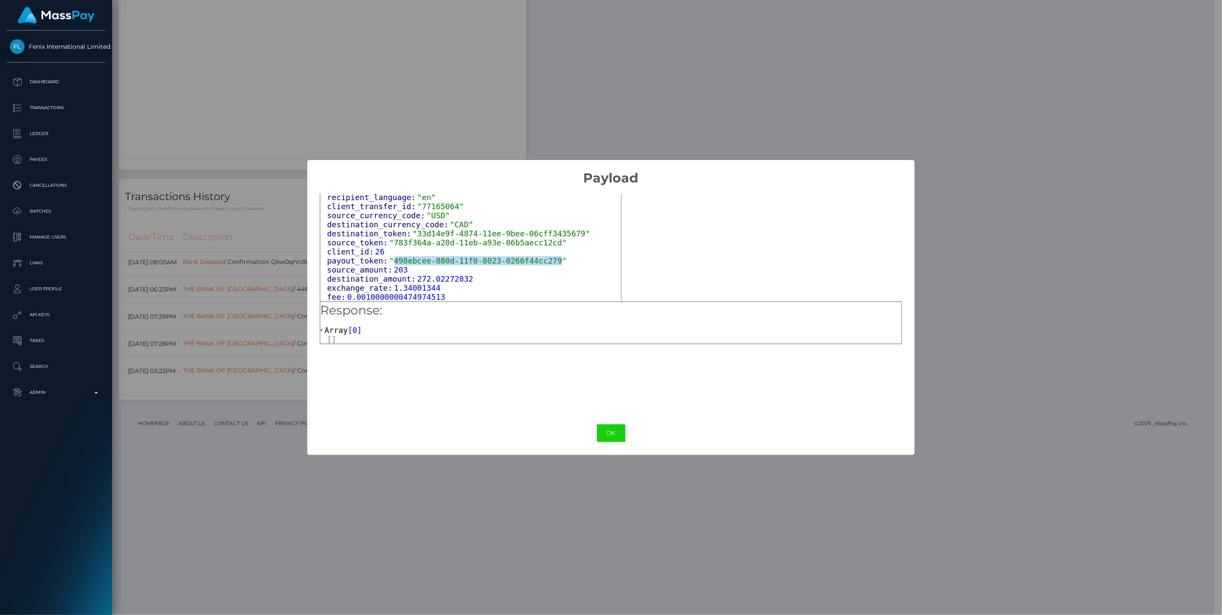
drag, startPoint x: 389, startPoint y: 256, endPoint x: 540, endPoint y: 255, distance: 151.3
click at [540, 256] on span ""498ebcee-880d-11f0-8023-0266f44cc279"" at bounding box center [478, 260] width 178 height 9
copy span "498ebcee-880d-11f0-8023-0266f44cc279"
click at [616, 435] on button "OK" at bounding box center [611, 433] width 28 height 18
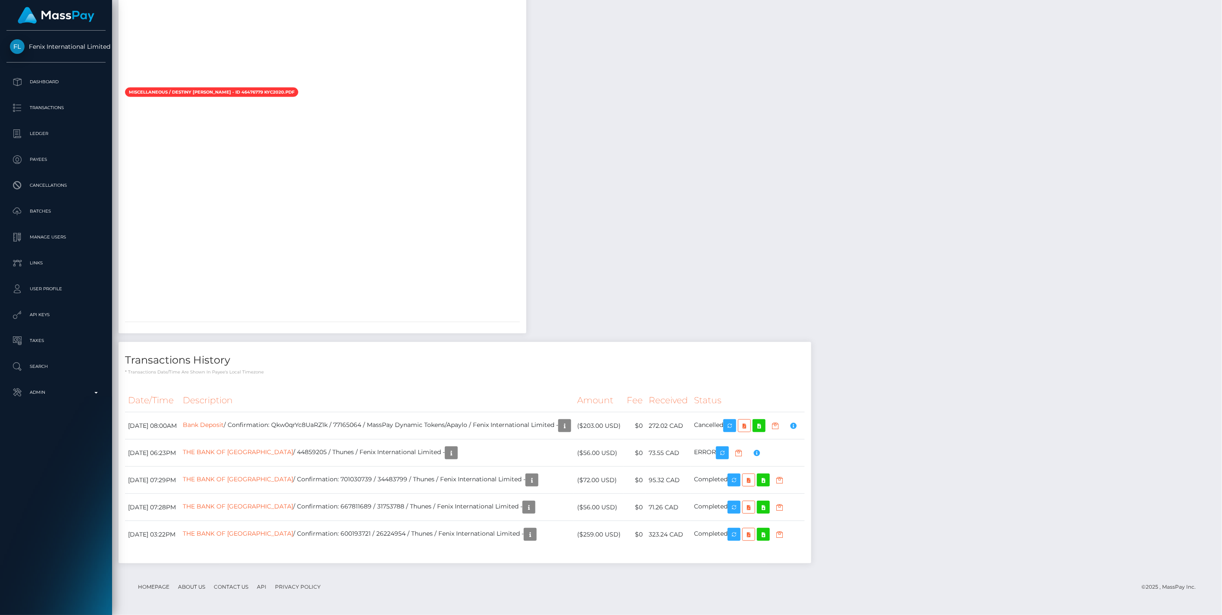
scroll to position [0, 0]
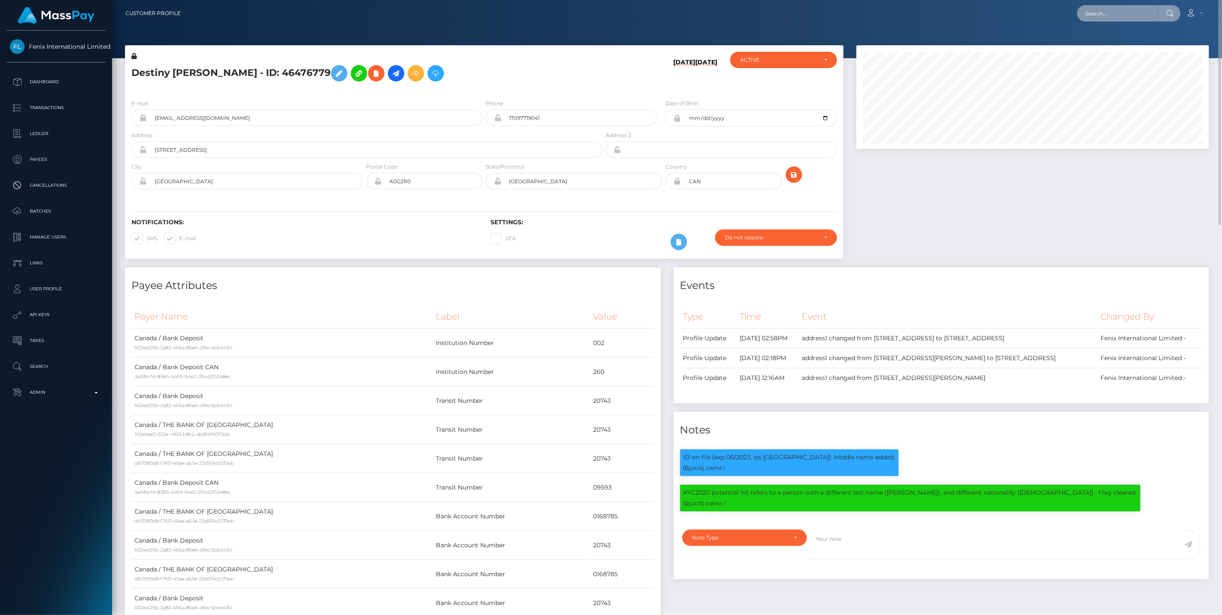
click at [1094, 11] on input "text" at bounding box center [1117, 13] width 81 height 16
paste input "DAPHNE ALLARD"
type input "DAPHNE ALLARD"
click at [1105, 48] on link "DAPHNE ALLARD" at bounding box center [1111, 45] width 69 height 16
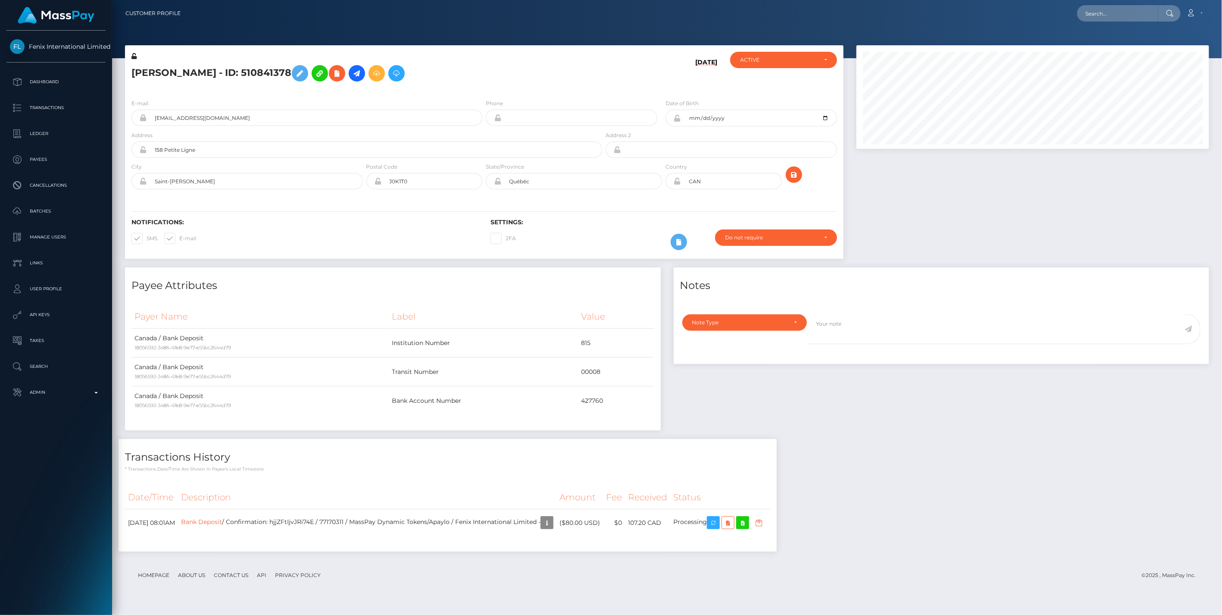
scroll to position [103, 352]
click at [764, 524] on icon "button" at bounding box center [759, 522] width 10 height 11
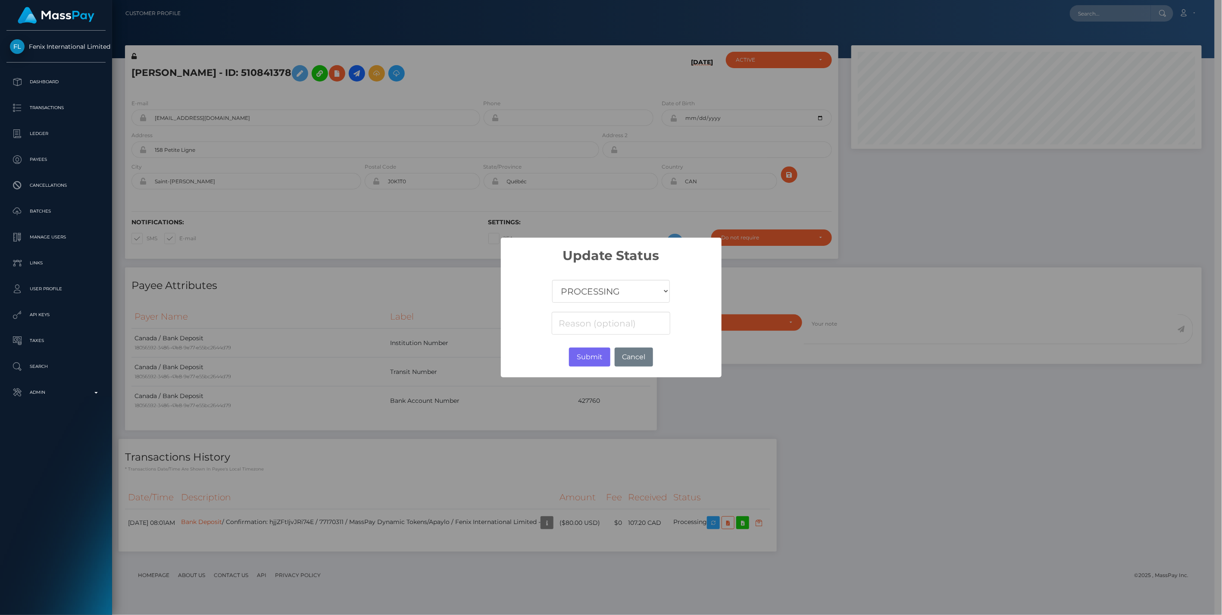
click at [603, 292] on select "COMPLETED CANCELLED READY_FOR_PICKUP PROCESSING" at bounding box center [610, 291] width 117 height 23
select select "CANCELLED"
click at [553, 280] on select "COMPLETED CANCELLED READY_FOR_PICKUP PROCESSING" at bounding box center [610, 291] width 117 height 23
click at [589, 358] on button "Submit" at bounding box center [589, 356] width 41 height 19
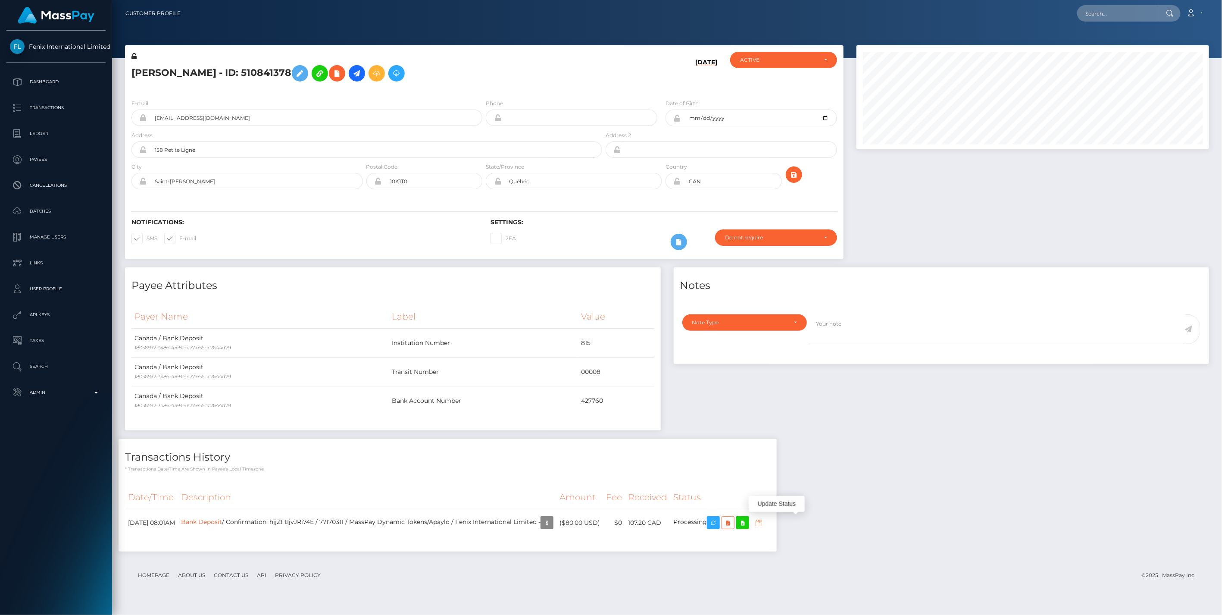
scroll to position [103, 352]
click at [222, 522] on link "Bank Deposit" at bounding box center [201, 522] width 41 height 8
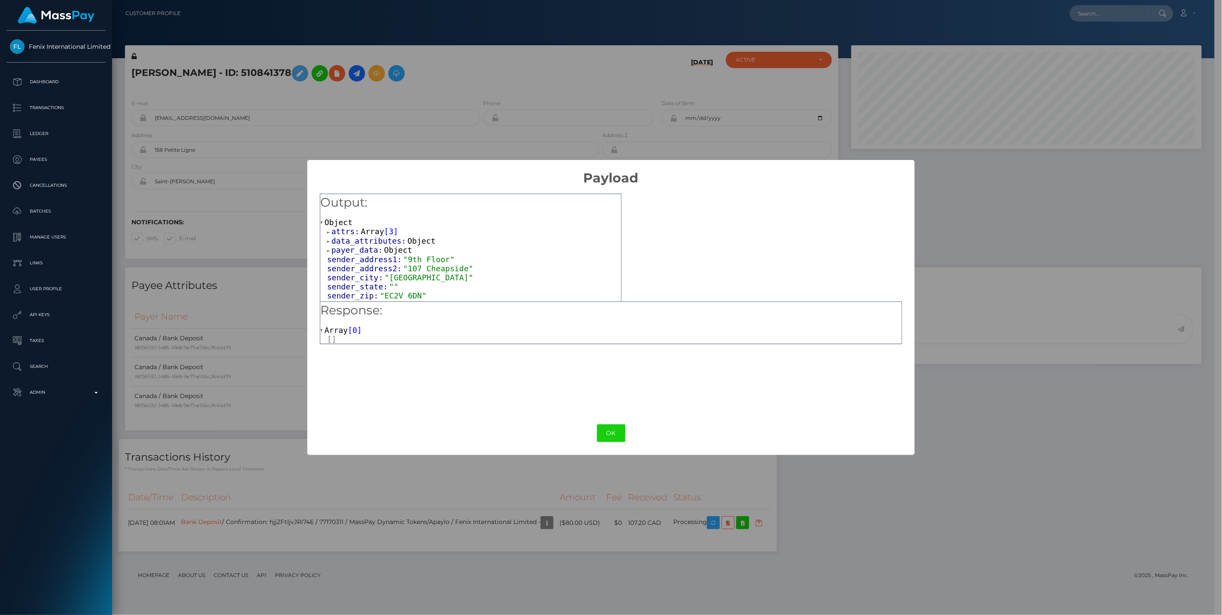
scroll to position [319, 0]
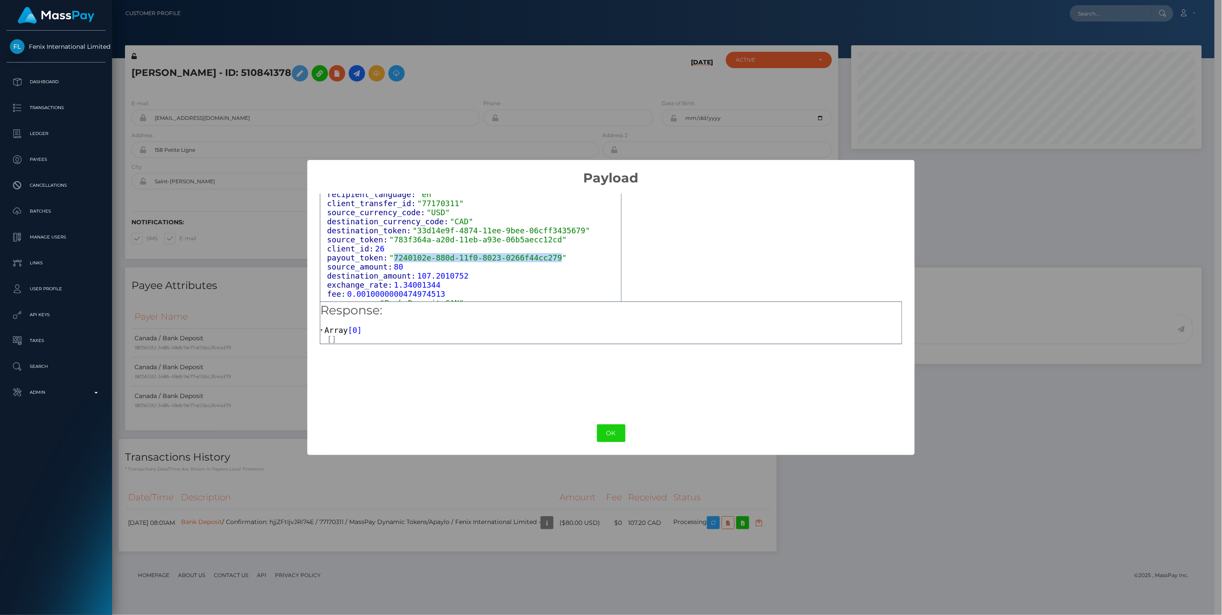
drag, startPoint x: 389, startPoint y: 250, endPoint x: 542, endPoint y: 255, distance: 153.5
click at [542, 255] on span ""7240102e-880d-11f0-8023-0266f44cc279"" at bounding box center [478, 257] width 178 height 9
copy span "7240102e-880d-11f0-8023-0266f44cc279"
click at [622, 432] on button "OK" at bounding box center [611, 433] width 28 height 18
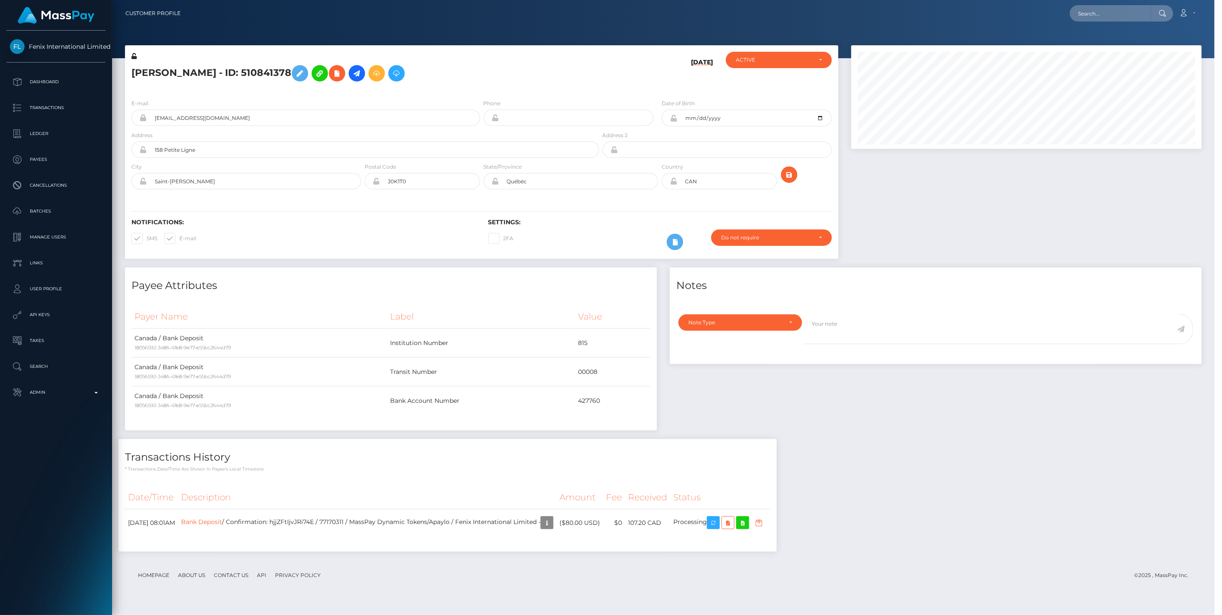
scroll to position [103, 352]
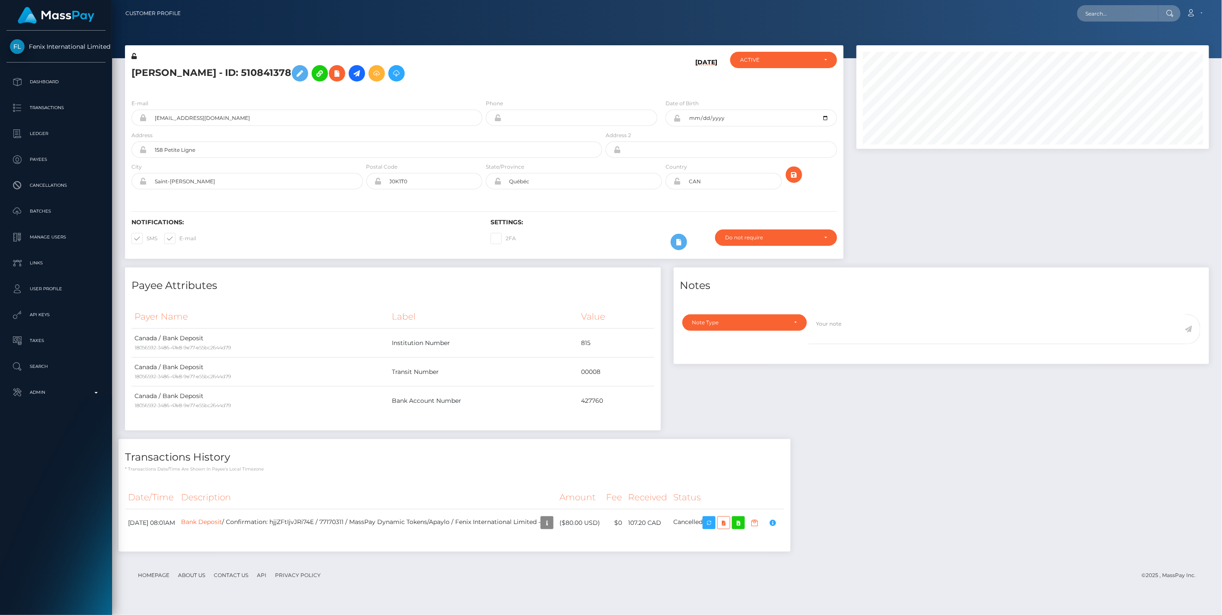
scroll to position [103, 352]
click at [1102, 11] on input "text" at bounding box center [1117, 13] width 81 height 16
paste input "Elizabeth Surma"
type input "Elizabeth Surma"
click at [1108, 46] on link "Elizabeth Surma" at bounding box center [1111, 45] width 69 height 16
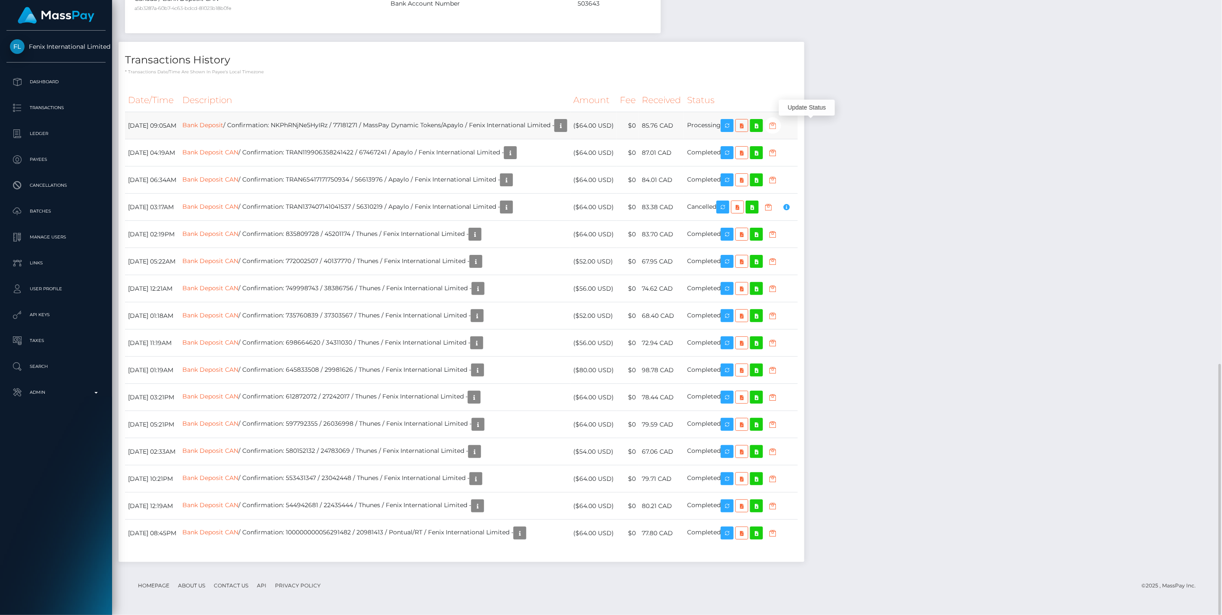
scroll to position [103, 352]
click at [778, 125] on icon "button" at bounding box center [773, 125] width 10 height 11
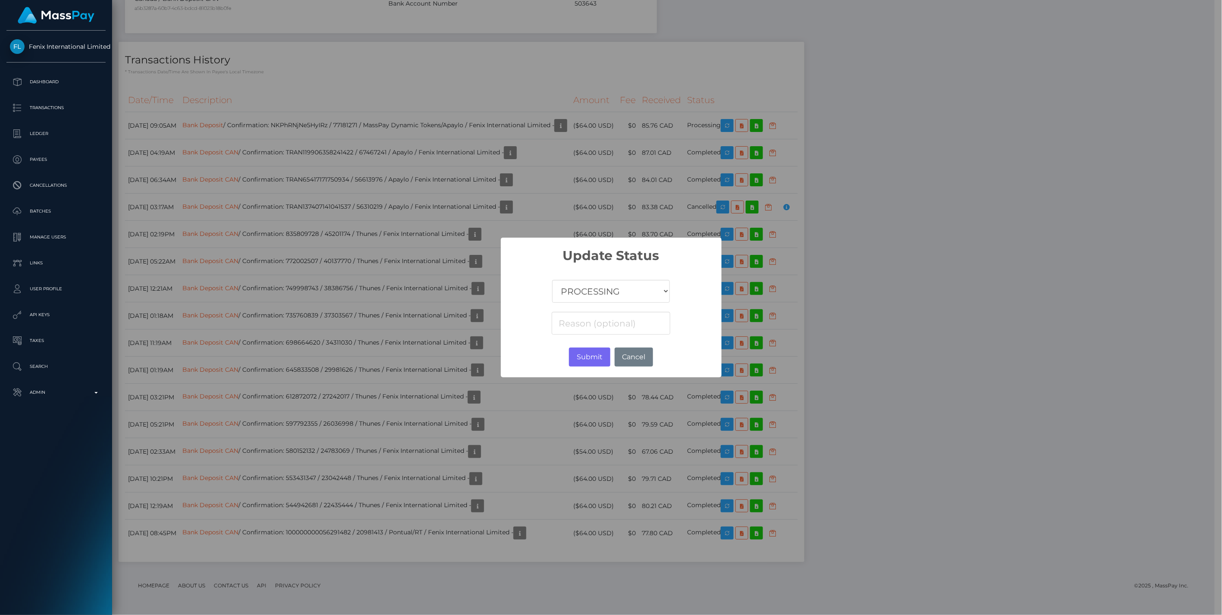
click at [617, 290] on select "COMPLETED CANCELLED READY_FOR_PICKUP PROCESSING" at bounding box center [610, 291] width 117 height 23
select select "CANCELLED"
click at [553, 280] on select "COMPLETED CANCELLED READY_FOR_PICKUP PROCESSING" at bounding box center [610, 291] width 117 height 23
click at [591, 356] on button "Submit" at bounding box center [589, 356] width 41 height 19
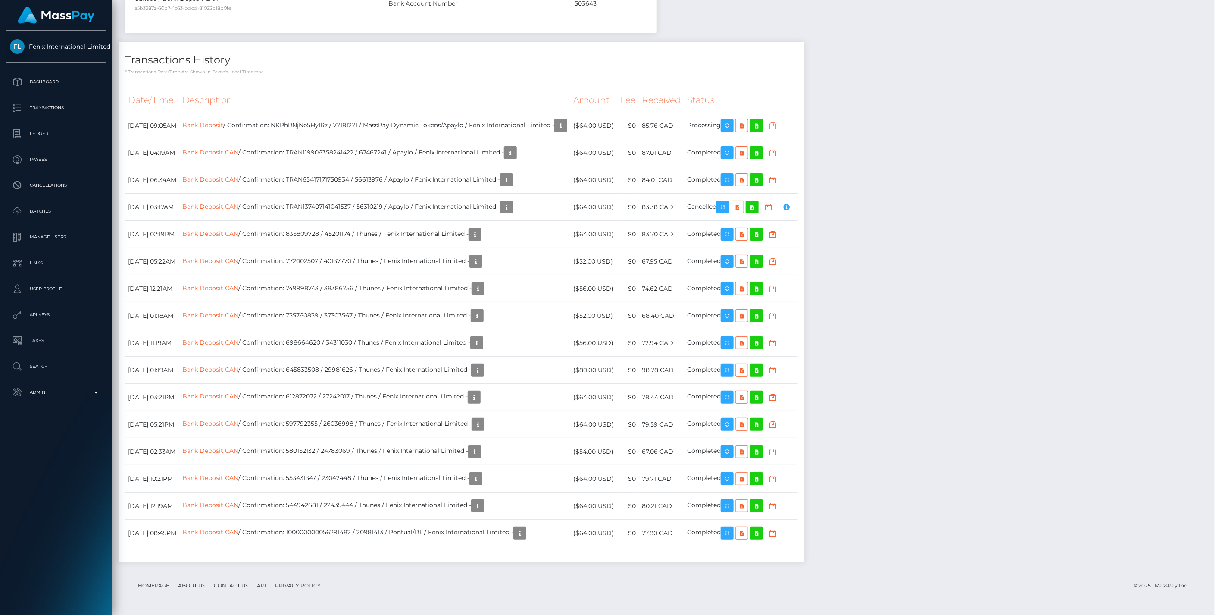
scroll to position [103, 352]
click at [223, 127] on link "Bank Deposit" at bounding box center [202, 125] width 41 height 8
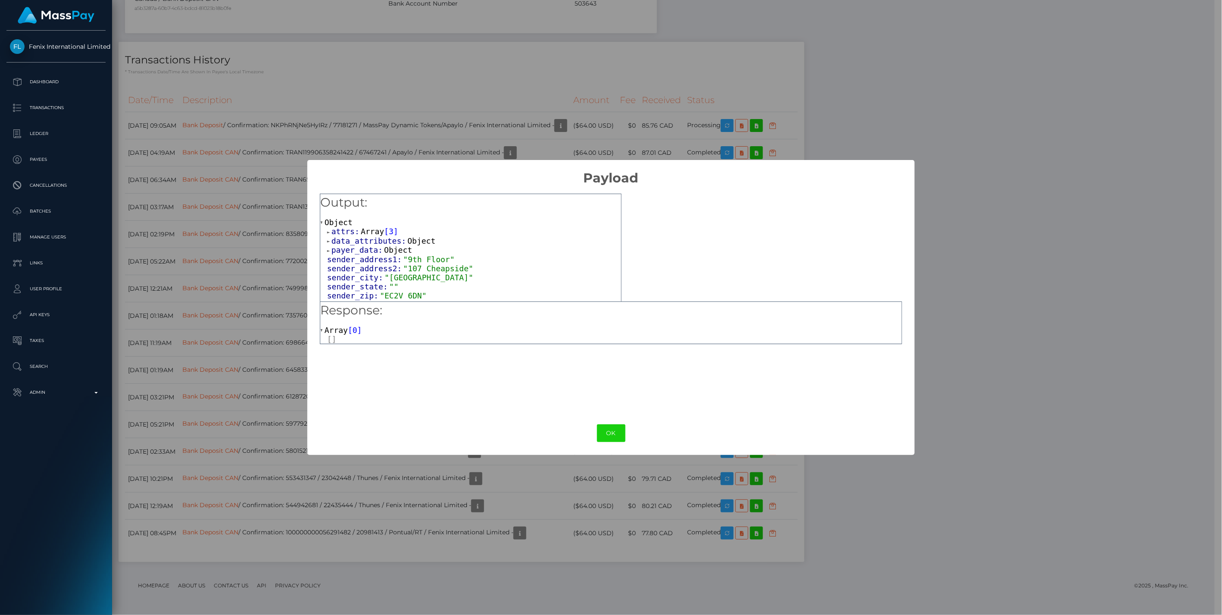
scroll to position [319, 0]
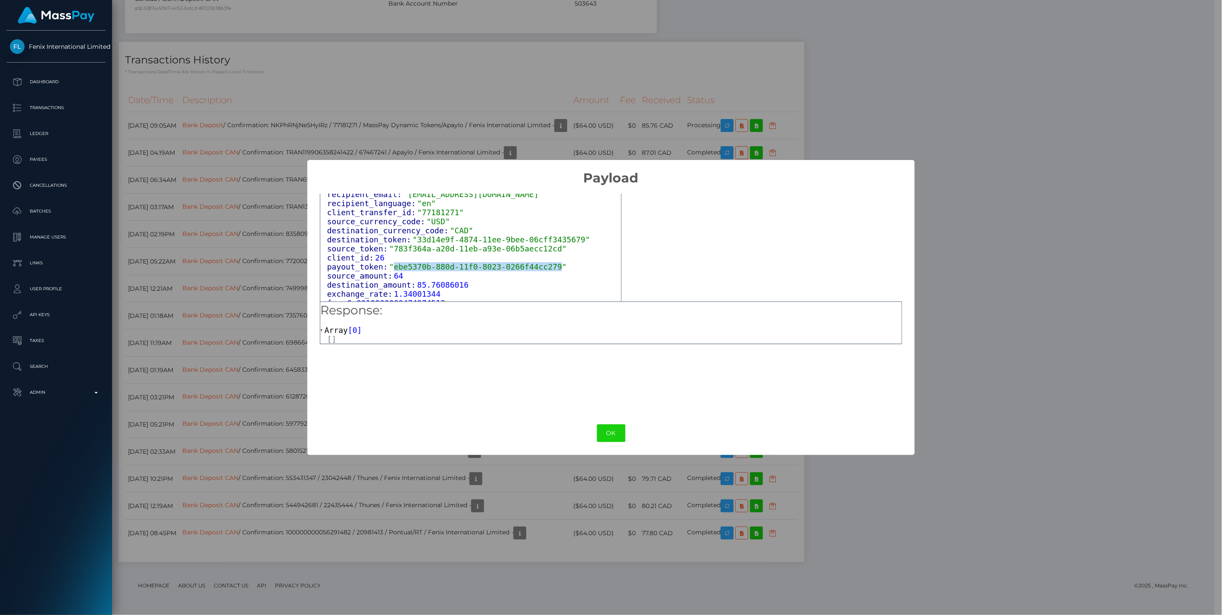
drag, startPoint x: 389, startPoint y: 260, endPoint x: 541, endPoint y: 260, distance: 151.3
click at [541, 262] on span ""ebe5370b-880d-11f0-8023-0266f44cc279"" at bounding box center [478, 266] width 178 height 9
copy span "ebe5370b-880d-11f0-8023-0266f44cc279"
click at [620, 434] on button "OK" at bounding box center [611, 433] width 28 height 18
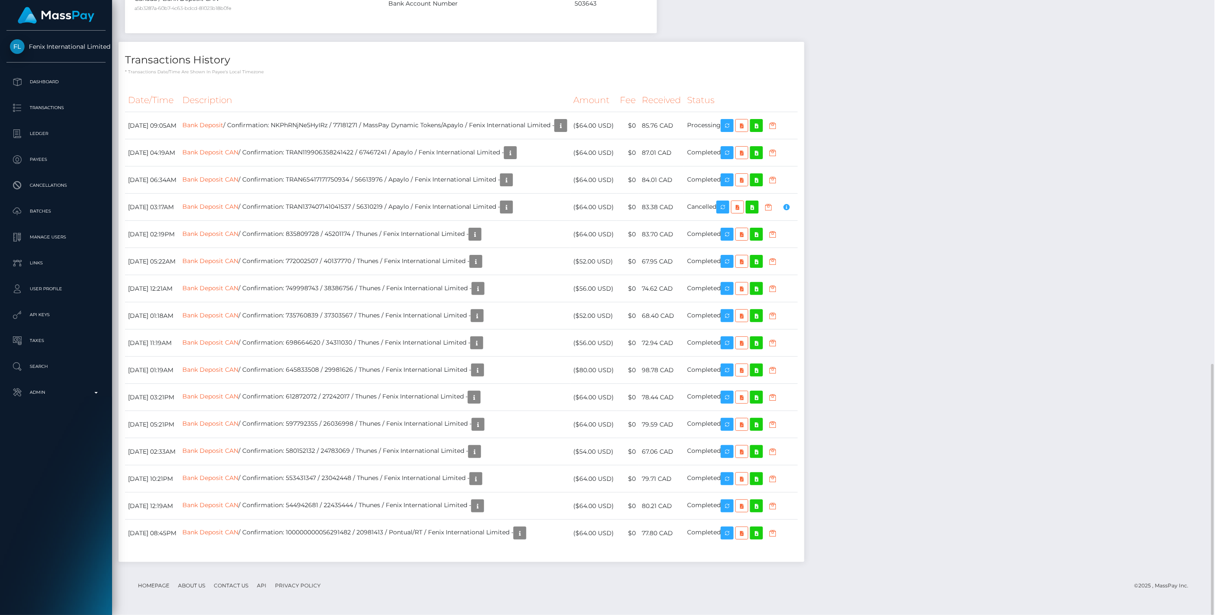
scroll to position [103, 352]
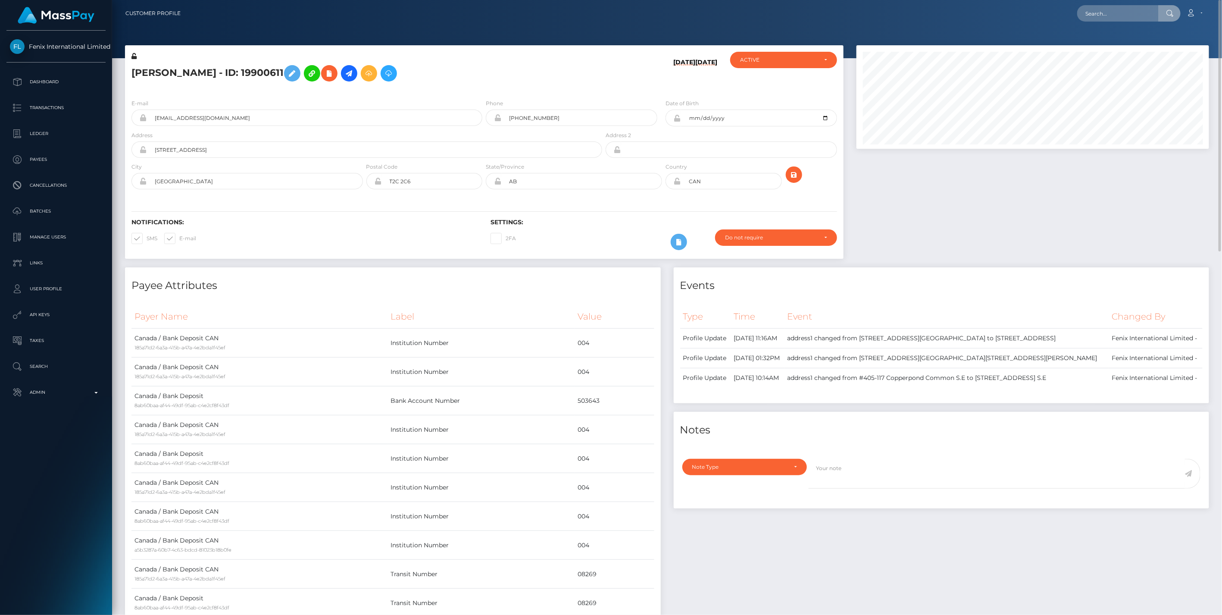
click at [1104, 15] on input "text" at bounding box center [1117, 13] width 81 height 16
type input "7240102e-880d-11f0-8023-0266f44cc279"
click at [1120, 45] on link "DAPHNE ALLARD (Fenix International Limited - )" at bounding box center [1149, 45] width 145 height 16
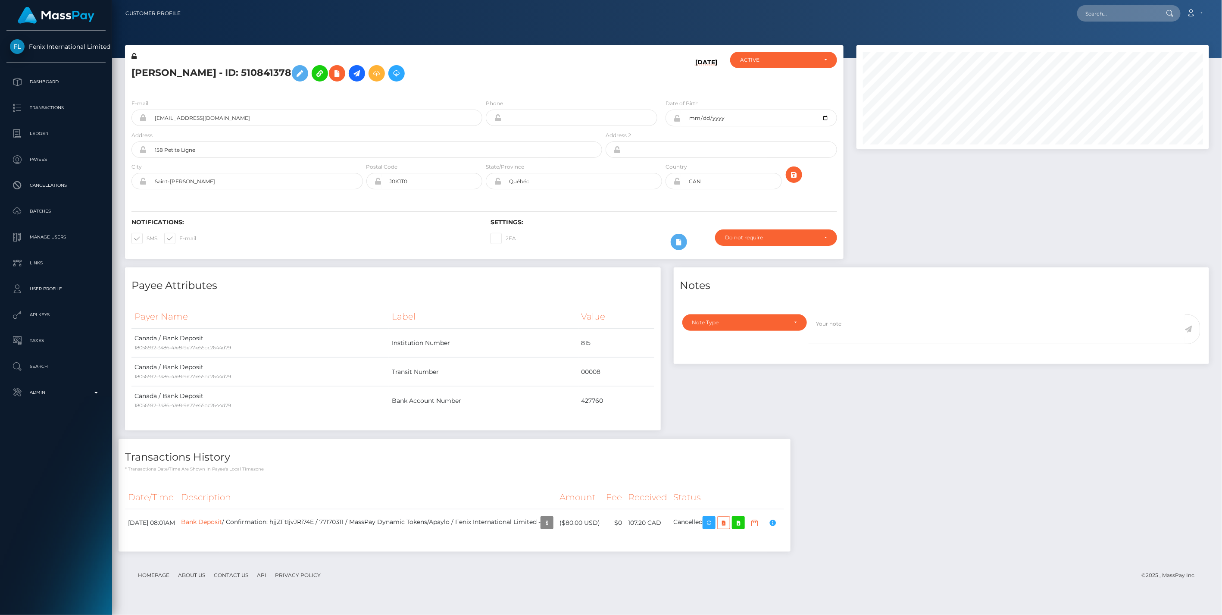
scroll to position [103, 352]
click at [1115, 11] on input "text" at bounding box center [1117, 13] width 81 height 16
paste input "498ebcee-880d-11f0-8023-0266f44cc279"
type input "498ebcee-880d-11f0-8023-0266f44cc279"
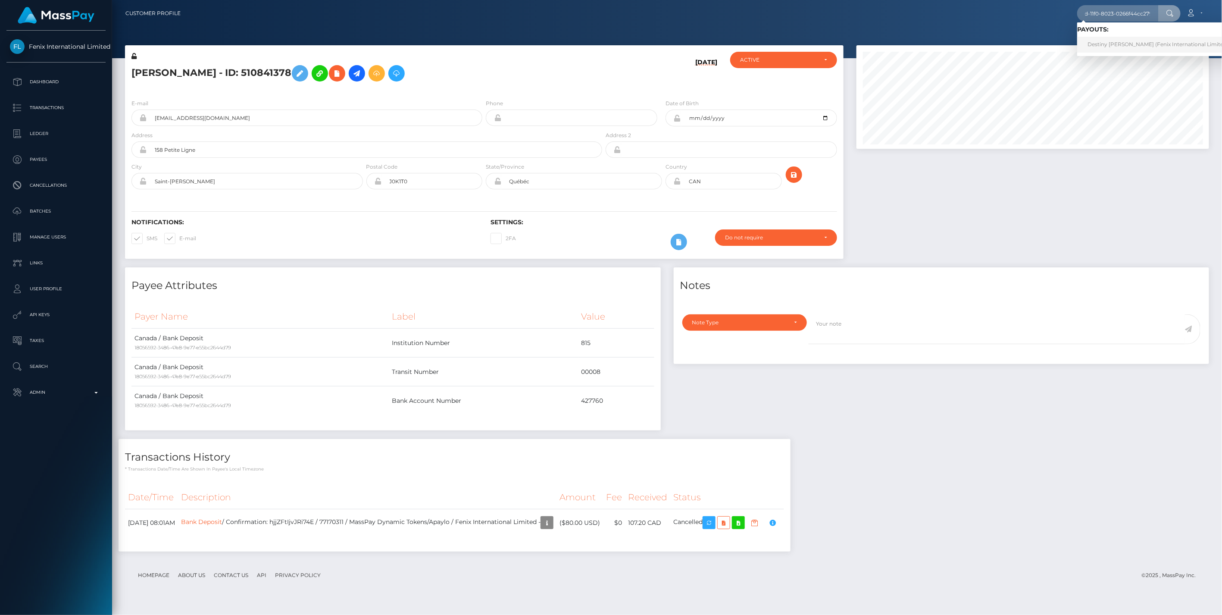
click at [1109, 44] on link "Destiny [PERSON_NAME] (Fenix International Limited - )" at bounding box center [1160, 45] width 166 height 16
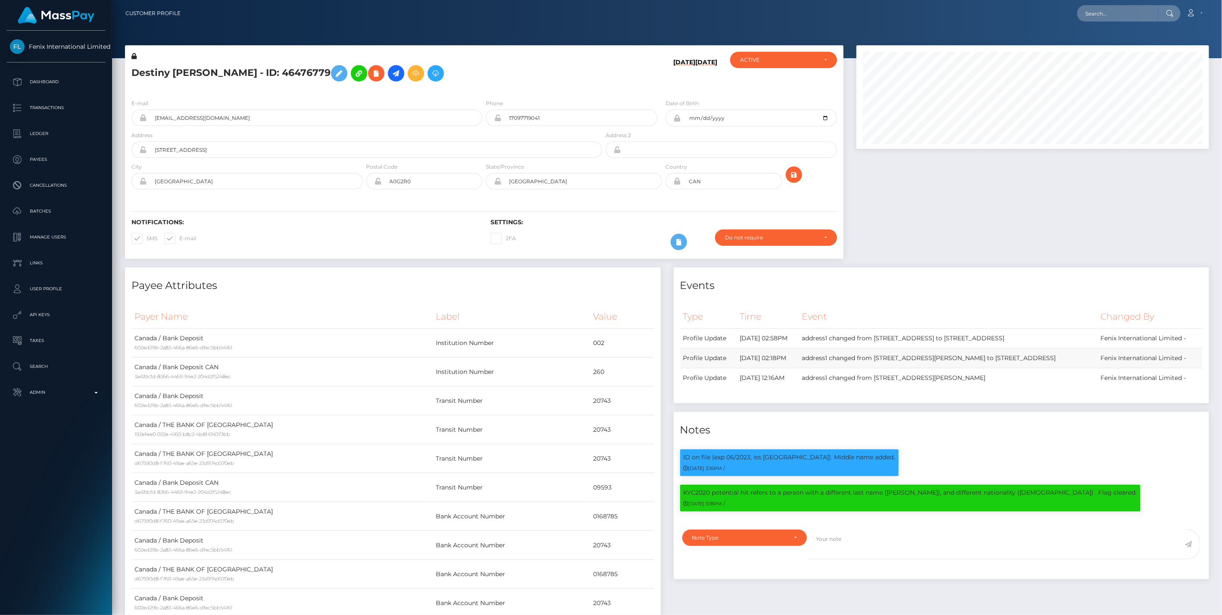
scroll to position [103, 352]
click at [1122, 9] on input "text" at bounding box center [1117, 13] width 81 height 16
paste input "b81d3d48-877b-11f0-8023-0266f44cc279"
type input "b81d3d48-877b-11f0-8023-0266f44cc279"
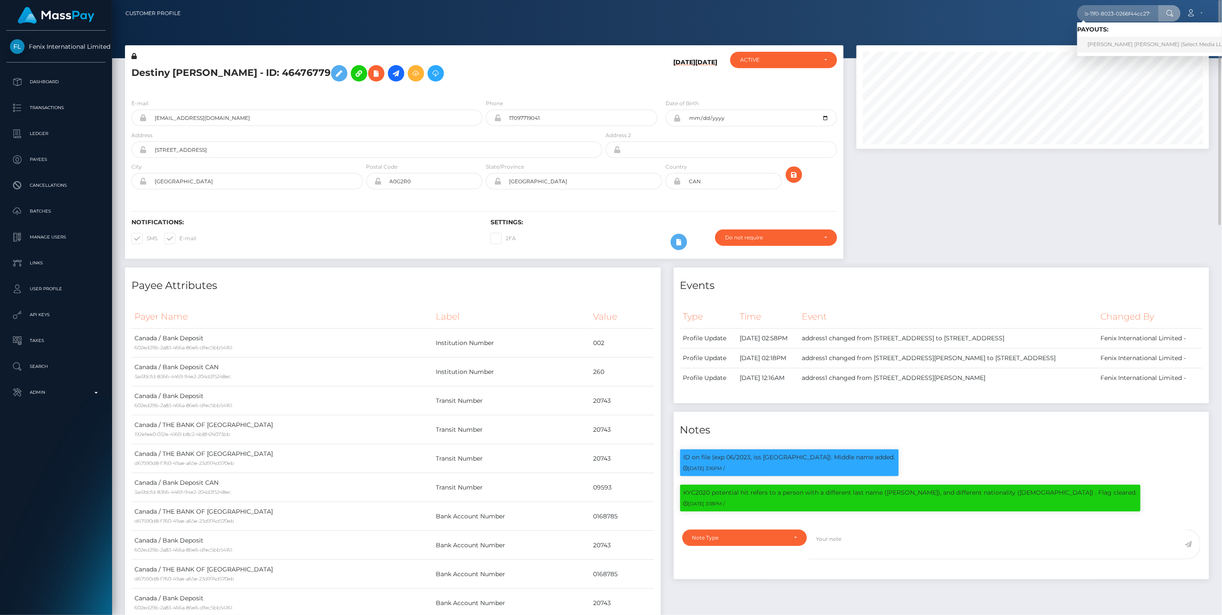
click at [1140, 38] on link "Marie Philippe Mckinnon (Select Media LLC - )" at bounding box center [1160, 45] width 166 height 16
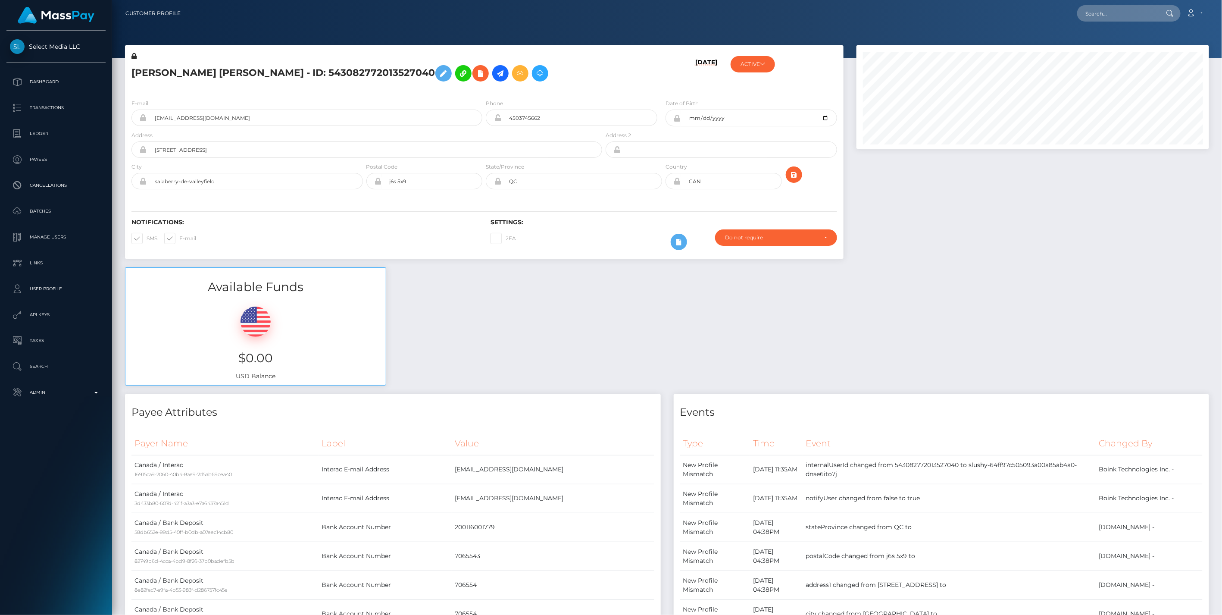
scroll to position [103, 352]
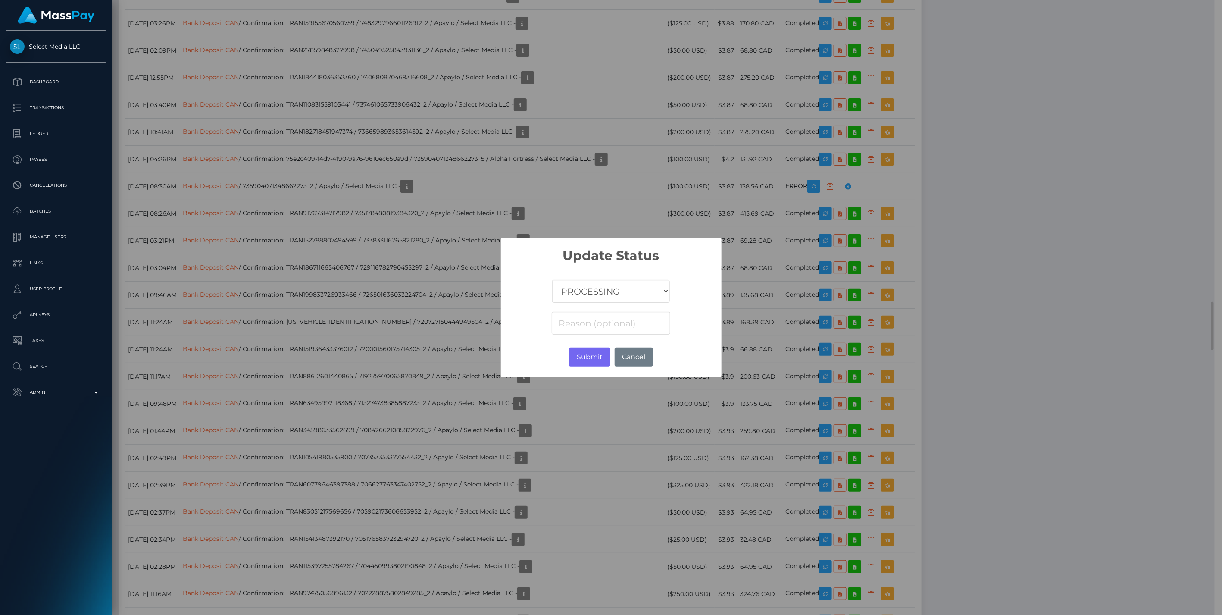
scroll to position [431029, 430781]
click at [595, 290] on select "COMPLETED CANCELLED READY_FOR_PICKUP PROCESSING" at bounding box center [610, 291] width 117 height 23
select select "CANCELLED"
click at [553, 280] on select "COMPLETED CANCELLED READY_FOR_PICKUP PROCESSING" at bounding box center [610, 291] width 117 height 23
click at [591, 356] on button "Submit" at bounding box center [589, 356] width 41 height 19
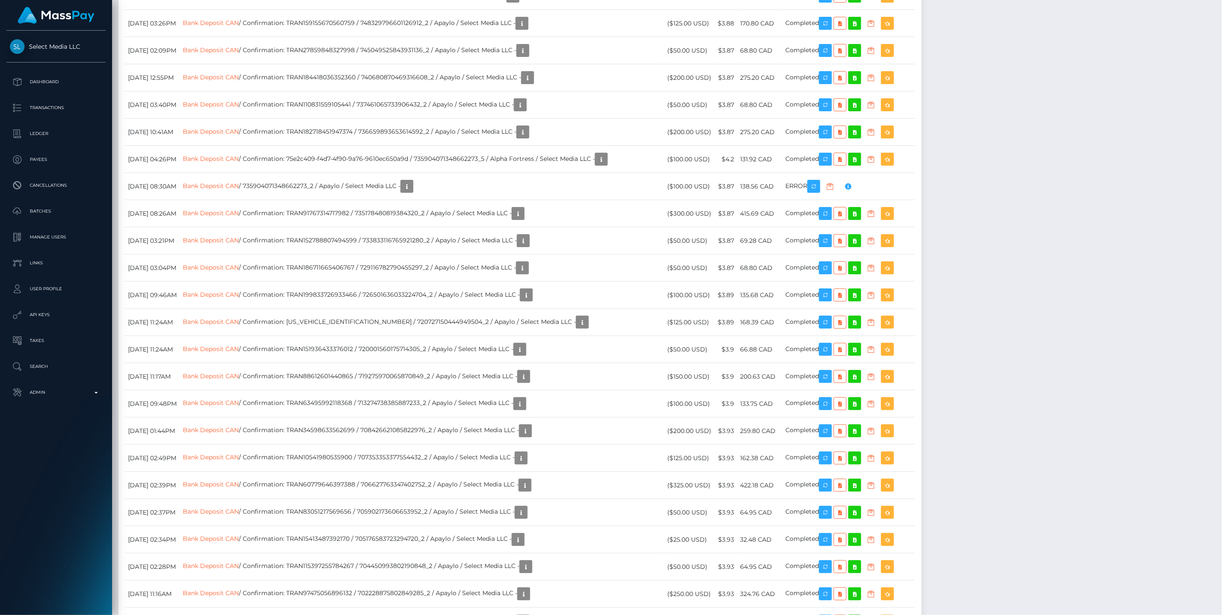
scroll to position [103, 352]
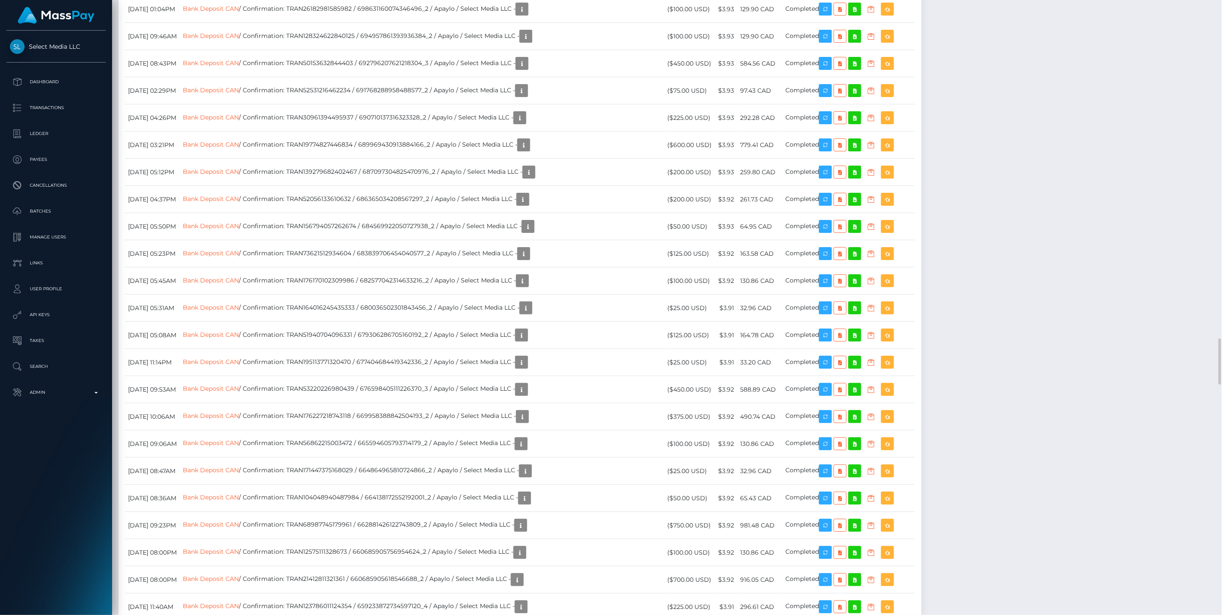
scroll to position [4154, 0]
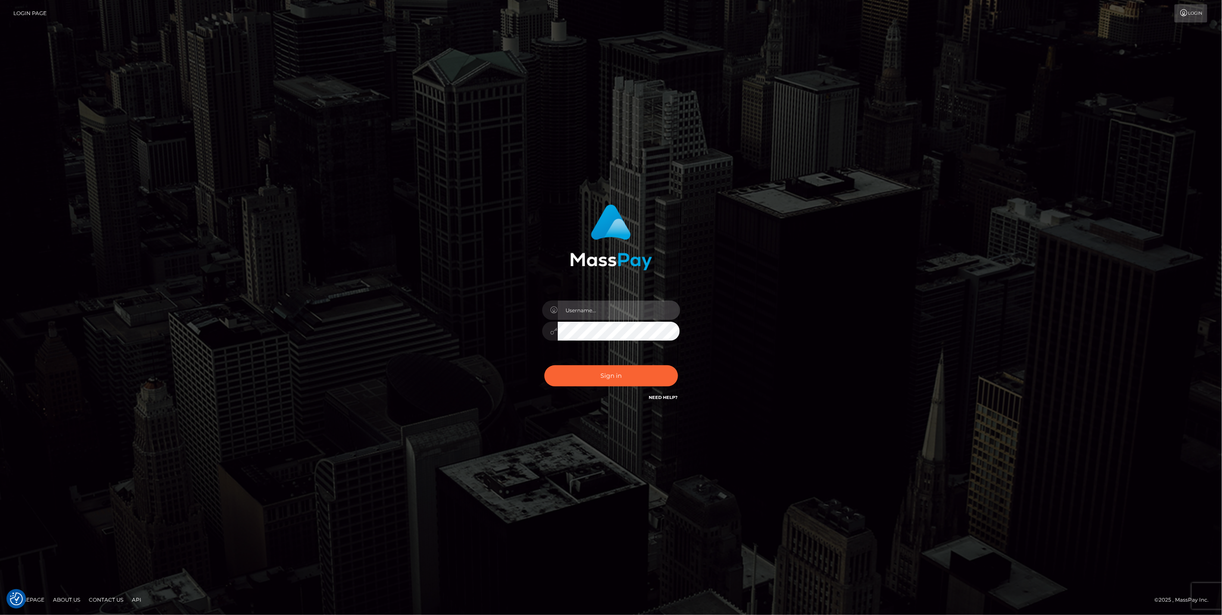
type input "jlo"
